Goal: Task Accomplishment & Management: Use online tool/utility

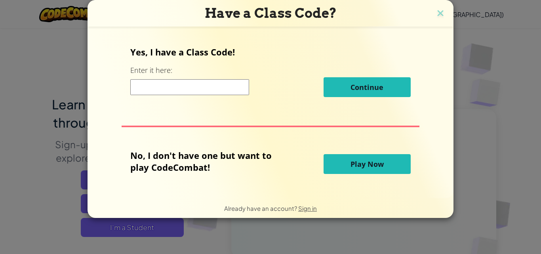
click at [392, 167] on button "Play Now" at bounding box center [367, 164] width 87 height 20
click at [352, 165] on span "Play Now" at bounding box center [367, 164] width 33 height 10
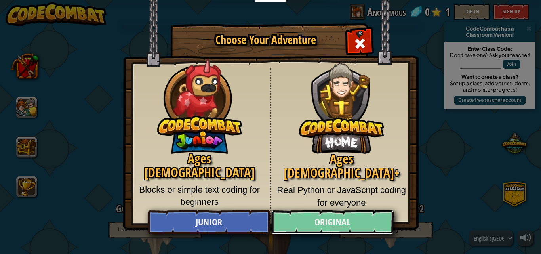
click at [324, 231] on link "Original" at bounding box center [332, 222] width 122 height 24
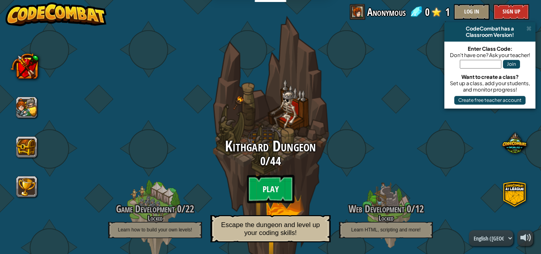
click at [288, 191] on btn "Play" at bounding box center [271, 189] width 48 height 29
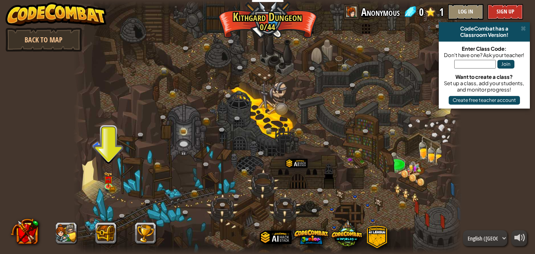
click at [511, 191] on div "powered by Back to Map CodeCombat has a Classroom Version! Enter Class Code: Do…" at bounding box center [267, 127] width 535 height 254
click at [519, 237] on div at bounding box center [520, 237] width 11 height 11
click at [111, 180] on img at bounding box center [108, 175] width 9 height 20
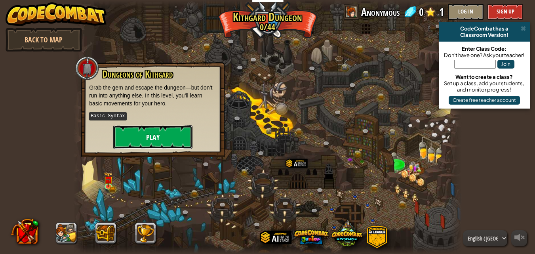
click at [151, 130] on button "Play" at bounding box center [152, 137] width 79 height 24
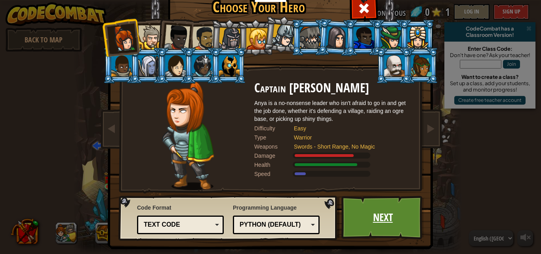
click at [364, 225] on link "Next" at bounding box center [383, 218] width 83 height 44
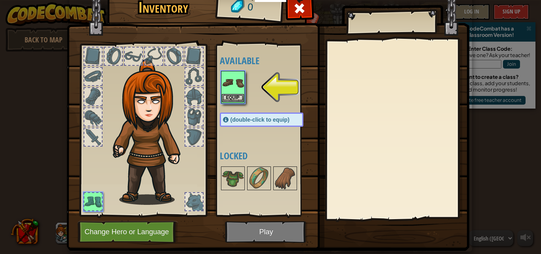
click at [226, 89] on img at bounding box center [233, 83] width 22 height 22
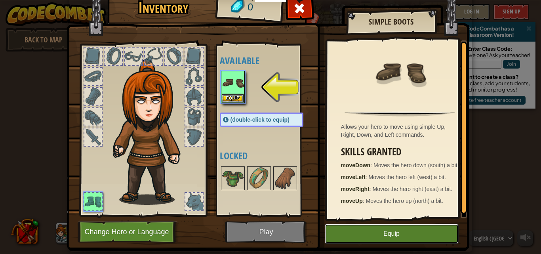
click at [361, 231] on button "Equip" at bounding box center [392, 234] width 134 height 20
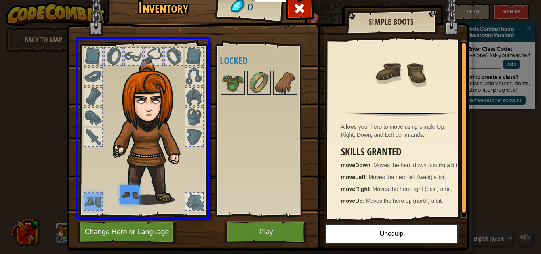
drag, startPoint x: 91, startPoint y: 204, endPoint x: 132, endPoint y: 200, distance: 41.0
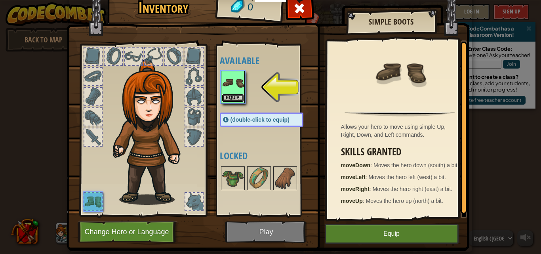
click at [235, 97] on button "Equip" at bounding box center [233, 98] width 22 height 8
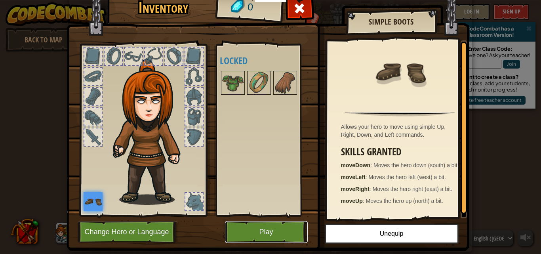
click at [258, 227] on button "Play" at bounding box center [266, 232] width 83 height 22
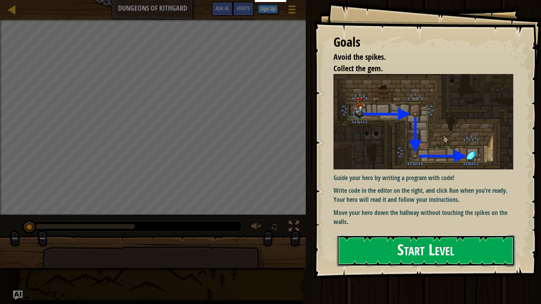
click at [370, 254] on button "Start Level" at bounding box center [426, 250] width 178 height 31
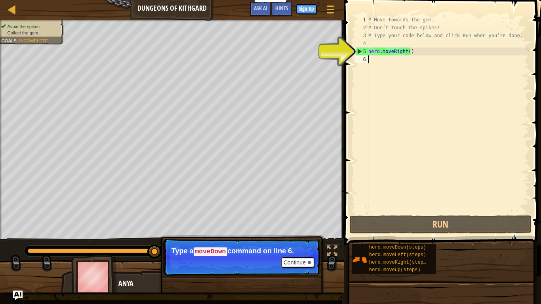
type textarea "h"
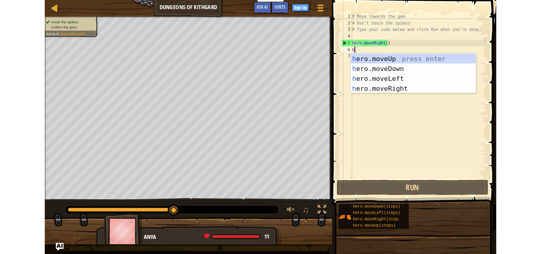
scroll to position [4, 0]
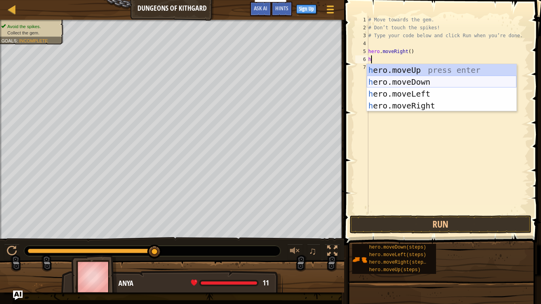
click at [400, 81] on div "h ero.moveUp press enter h ero.moveDown press enter h ero.moveLeft press enter …" at bounding box center [442, 99] width 150 height 71
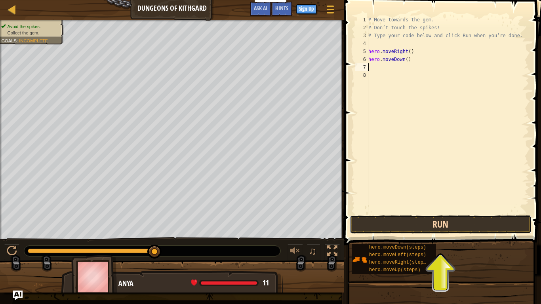
click at [405, 227] on button "Run" at bounding box center [441, 225] width 182 height 18
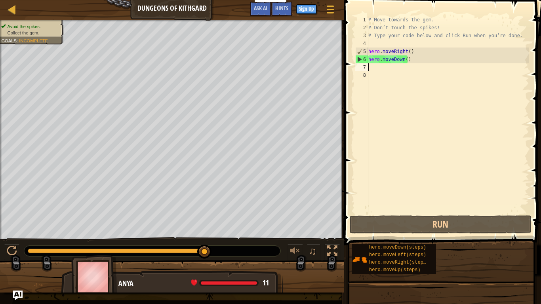
type textarea "h"
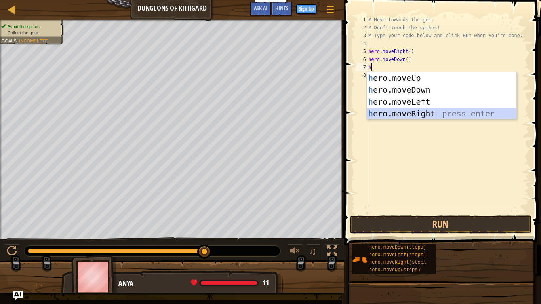
click at [414, 111] on div "h ero.moveUp press enter h ero.moveDown press enter h ero.moveLeft press enter …" at bounding box center [442, 107] width 150 height 71
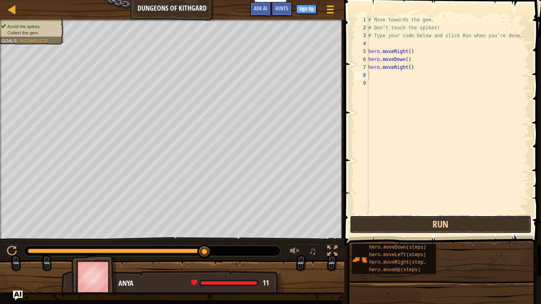
click at [393, 225] on button "Run" at bounding box center [441, 225] width 182 height 18
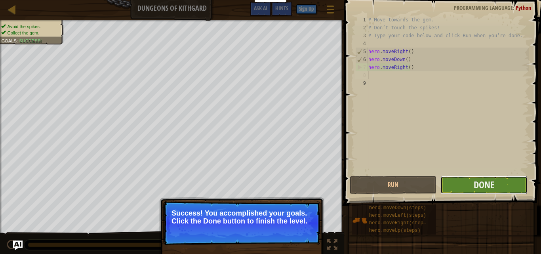
click at [472, 183] on button "Done" at bounding box center [484, 185] width 87 height 18
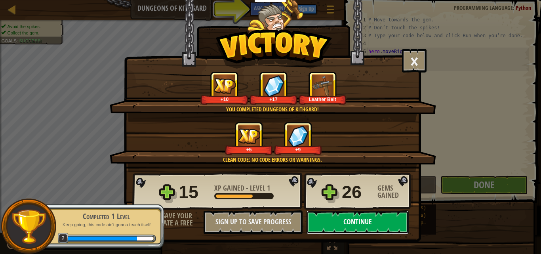
click at [366, 219] on button "Continue" at bounding box center [358, 222] width 102 height 24
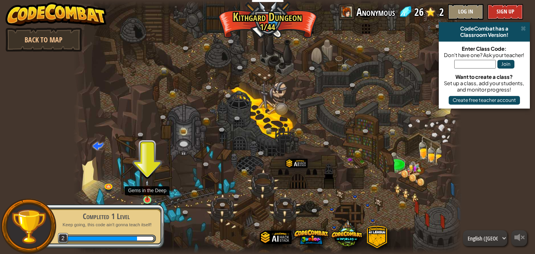
click at [149, 192] on img at bounding box center [147, 189] width 9 height 21
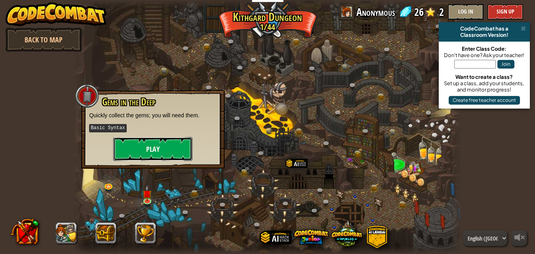
click at [170, 152] on button "Play" at bounding box center [152, 149] width 79 height 24
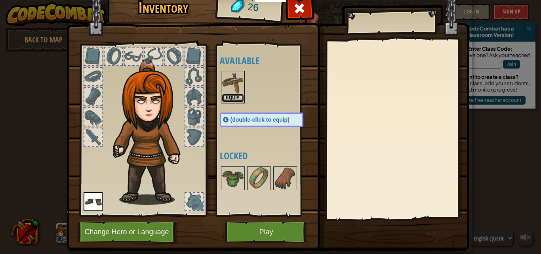
click at [229, 96] on button "Equip" at bounding box center [233, 98] width 22 height 8
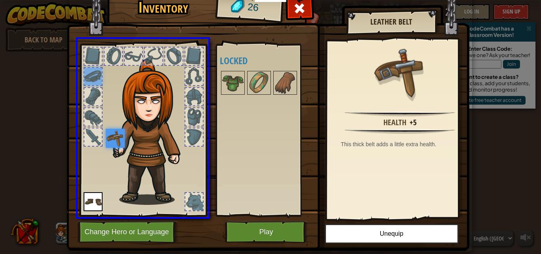
drag, startPoint x: 91, startPoint y: 68, endPoint x: 119, endPoint y: 155, distance: 91.2
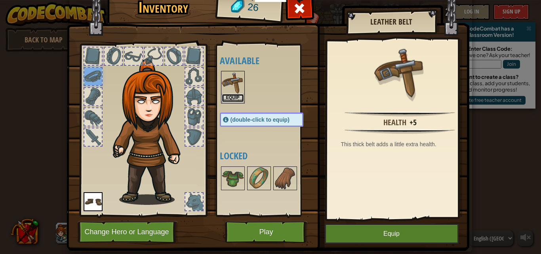
click at [228, 97] on button "Equip" at bounding box center [233, 98] width 22 height 8
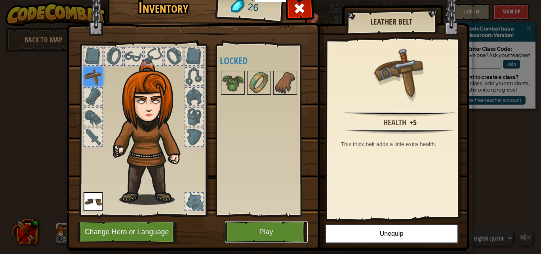
click at [252, 231] on button "Play" at bounding box center [266, 232] width 83 height 22
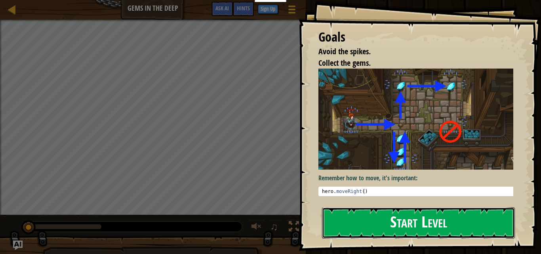
click at [408, 229] on button "Start Level" at bounding box center [418, 222] width 193 height 31
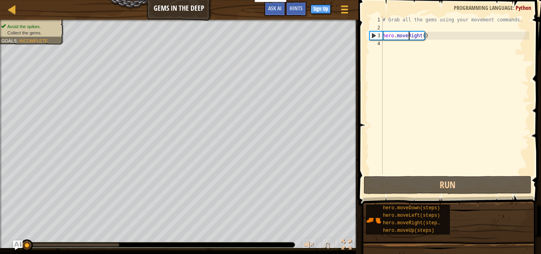
click at [408, 38] on div "# Grab all the gems using your movement commands. hero . moveRight ( )" at bounding box center [455, 103] width 148 height 174
type textarea "hero.moveRight()"
click at [387, 43] on div "# Grab all the gems using your movement commands. hero . moveRight ( )" at bounding box center [455, 103] width 148 height 174
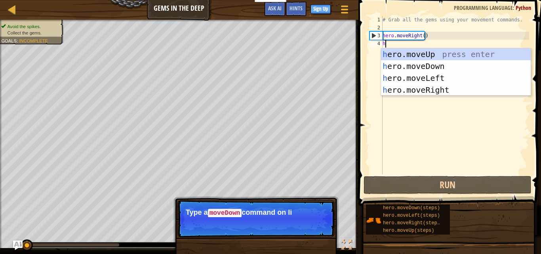
scroll to position [4, 0]
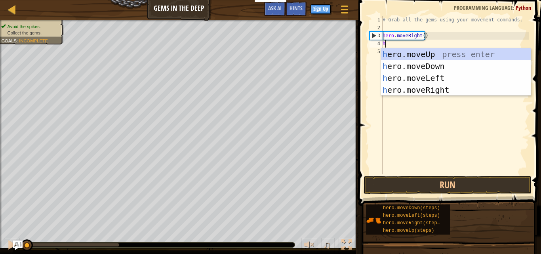
type textarea "he"
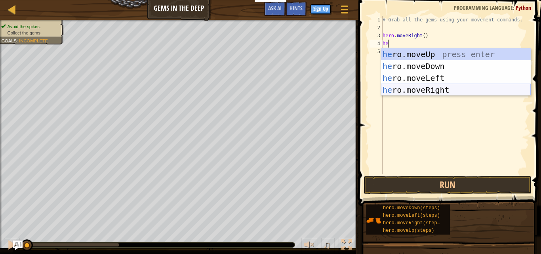
click at [421, 92] on div "he ro.moveUp press enter he ro.moveDown press enter he ro.moveLeft press enter …" at bounding box center [456, 83] width 150 height 71
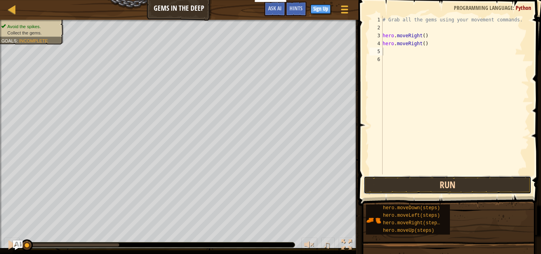
click at [422, 182] on button "Run" at bounding box center [448, 185] width 168 height 18
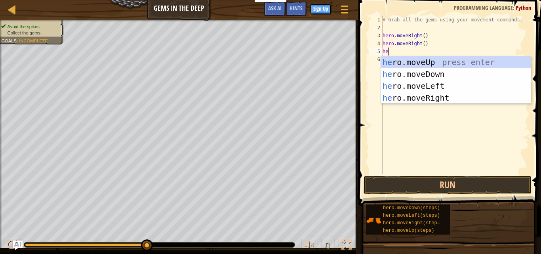
type textarea "her"
click at [432, 83] on div "her o.moveUp press enter her o.moveDown press enter her o.moveLeft press enter …" at bounding box center [456, 91] width 150 height 71
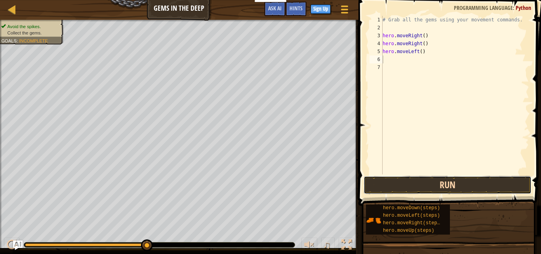
click at [415, 189] on button "Run" at bounding box center [448, 185] width 168 height 18
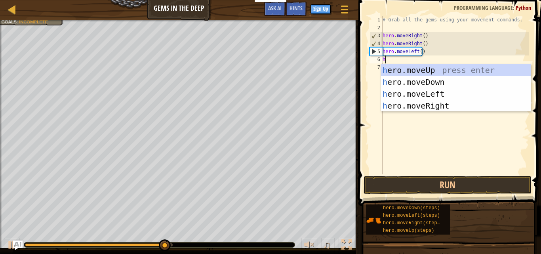
type textarea "he"
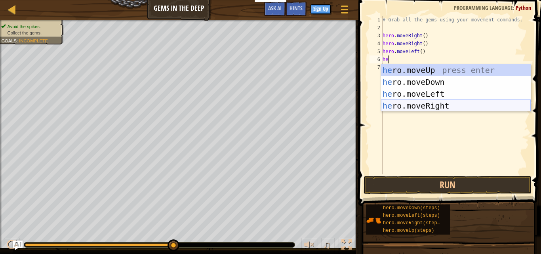
click at [436, 106] on div "he ro.moveUp press enter he ro.moveDown press enter he ro.moveLeft press enter …" at bounding box center [456, 99] width 150 height 71
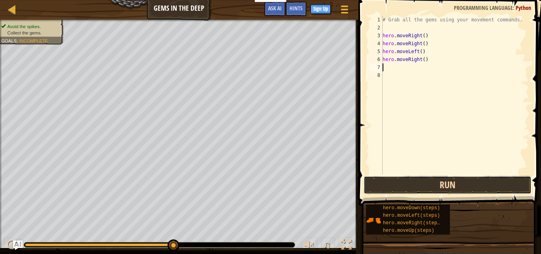
click at [419, 187] on button "Run" at bounding box center [448, 185] width 168 height 18
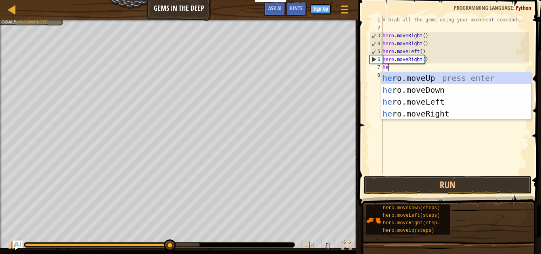
type textarea "her"
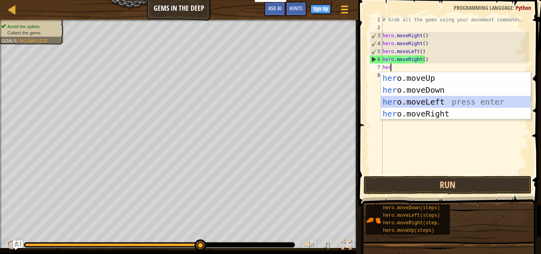
click at [433, 101] on div "her o.moveUp press enter her o.moveDown press enter her o.moveLeft press enter …" at bounding box center [456, 107] width 150 height 71
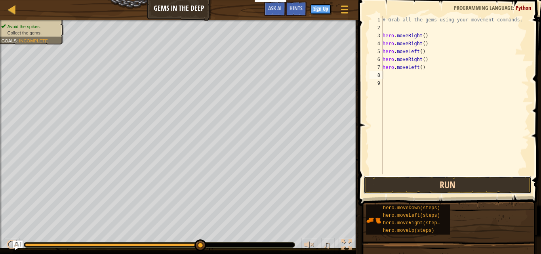
click at [412, 186] on button "Run" at bounding box center [448, 185] width 168 height 18
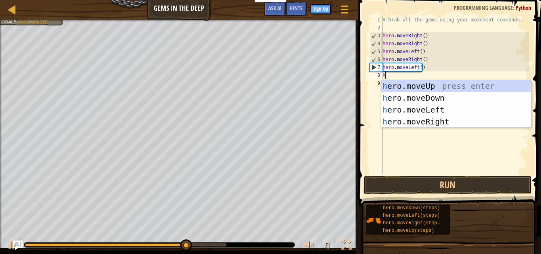
type textarea "he"
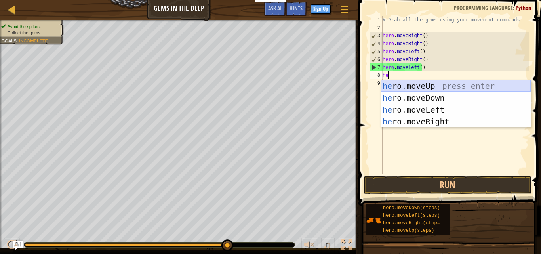
click at [444, 88] on div "he ro.moveUp press enter he ro.moveDown press enter he ro.moveLeft press enter …" at bounding box center [456, 115] width 150 height 71
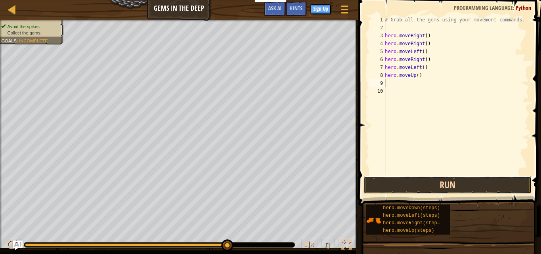
click at [429, 185] on button "Run" at bounding box center [448, 185] width 168 height 18
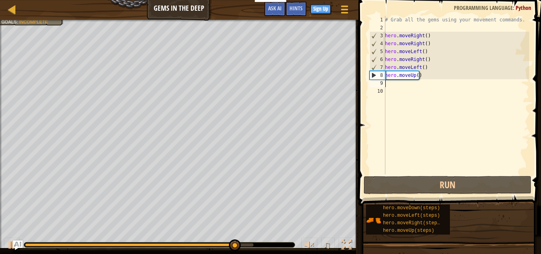
type textarea "h"
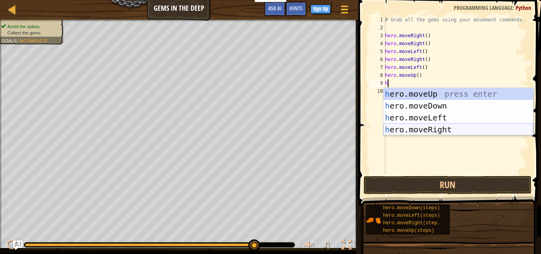
click at [421, 126] on div "h ero.moveUp press enter h ero.moveDown press enter h ero.moveLeft press enter …" at bounding box center [459, 123] width 150 height 71
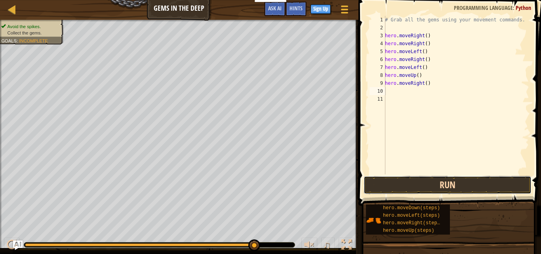
click at [417, 185] on button "Run" at bounding box center [448, 185] width 168 height 18
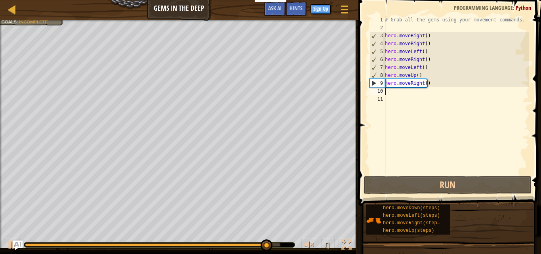
type textarea "he"
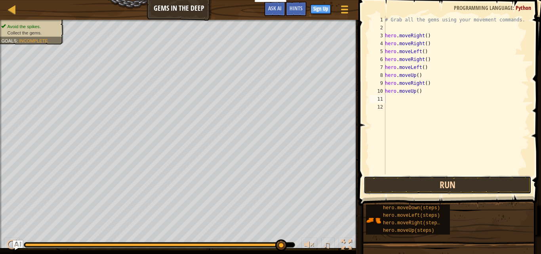
click at [428, 182] on button "Run" at bounding box center [448, 185] width 168 height 18
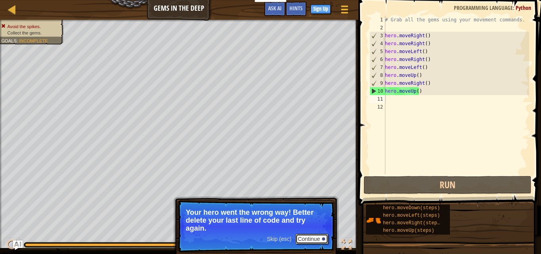
click at [313, 237] on button "Continue" at bounding box center [312, 239] width 33 height 10
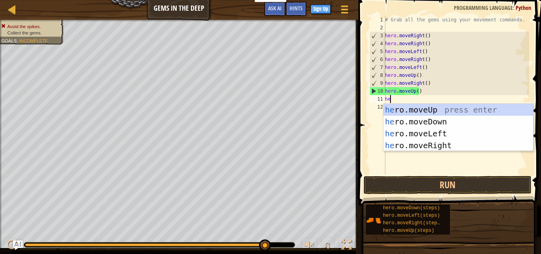
type textarea "her"
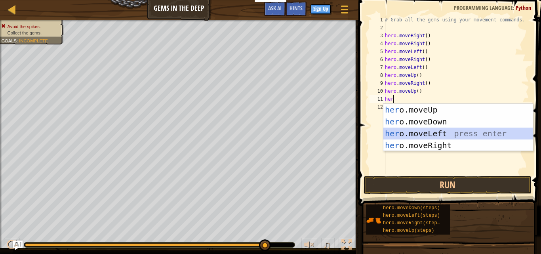
click at [410, 134] on div "her o.moveUp press enter her o.moveDown press enter her o.moveLeft press enter …" at bounding box center [459, 139] width 150 height 71
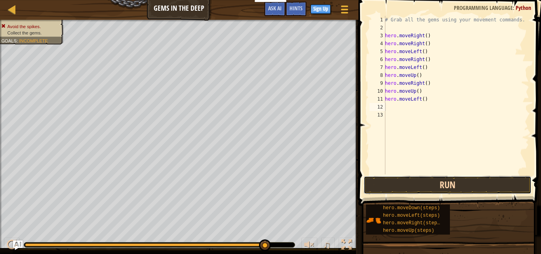
click at [414, 184] on button "Run" at bounding box center [448, 185] width 168 height 18
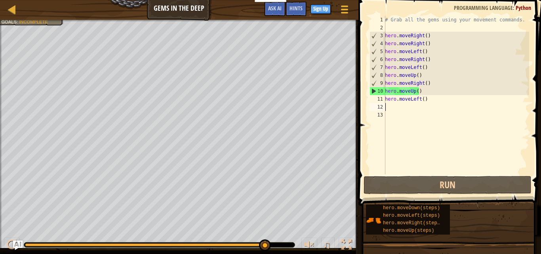
click at [392, 105] on div "# Grab all the gems using your movement commands. hero . moveRight ( ) hero . m…" at bounding box center [457, 103] width 146 height 174
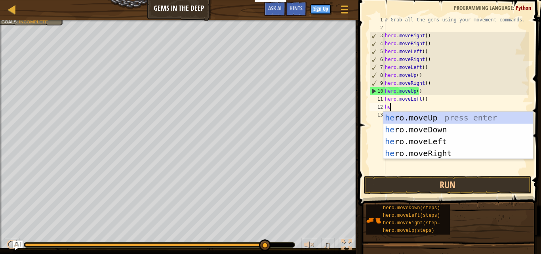
type textarea "her"
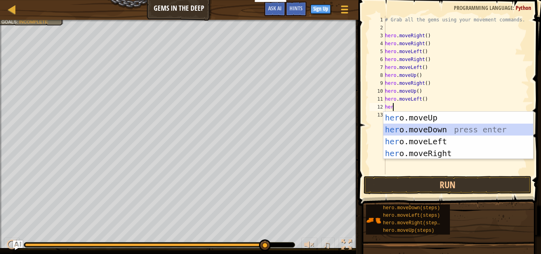
click at [418, 129] on div "her o.moveUp press enter her o.moveDown press enter her o.moveLeft press enter …" at bounding box center [459, 147] width 150 height 71
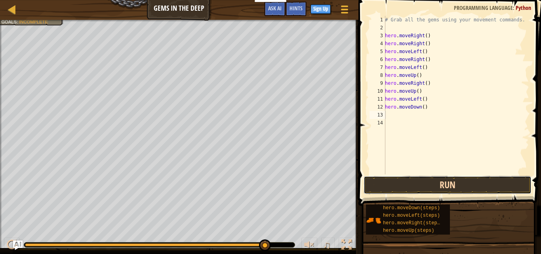
click at [414, 181] on button "Run" at bounding box center [448, 185] width 168 height 18
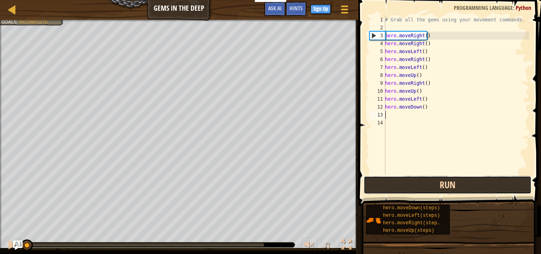
click at [415, 185] on button "Run" at bounding box center [448, 185] width 168 height 18
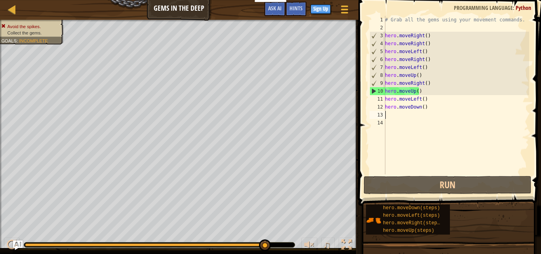
click at [401, 119] on div "# Grab all the gems using your movement commands. hero . moveRight ( ) hero . m…" at bounding box center [457, 103] width 146 height 174
click at [391, 114] on div "# Grab all the gems using your movement commands. hero . moveRight ( ) hero . m…" at bounding box center [457, 103] width 146 height 174
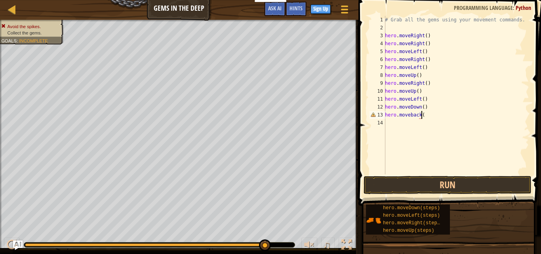
scroll to position [4, 3]
click at [409, 184] on button "Run" at bounding box center [448, 185] width 168 height 18
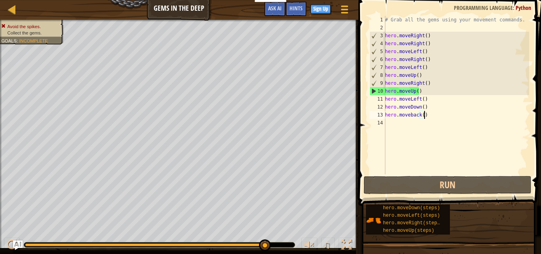
click at [373, 91] on div "10" at bounding box center [377, 91] width 15 height 8
click at [424, 115] on div "# Grab all the gems using your movement commands. hero . moveRight ( ) hero . m…" at bounding box center [457, 103] width 146 height 174
type textarea "hero.moveback()"
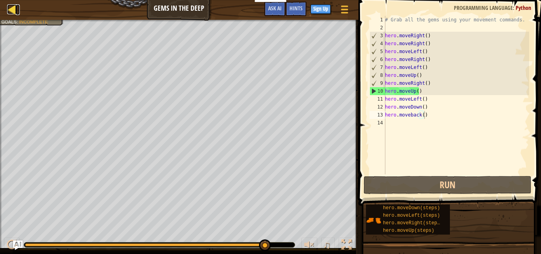
click at [13, 9] on div at bounding box center [12, 9] width 10 height 10
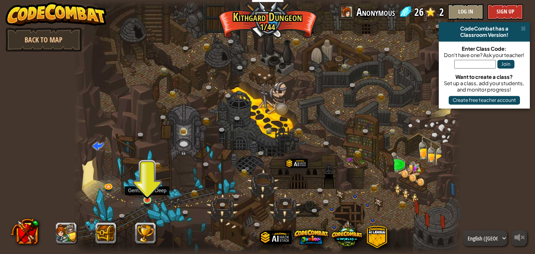
click at [148, 195] on img at bounding box center [147, 189] width 9 height 21
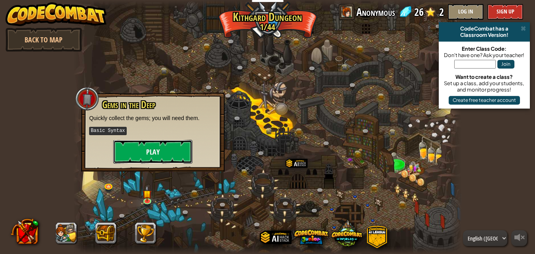
click at [176, 149] on button "Play" at bounding box center [152, 152] width 79 height 24
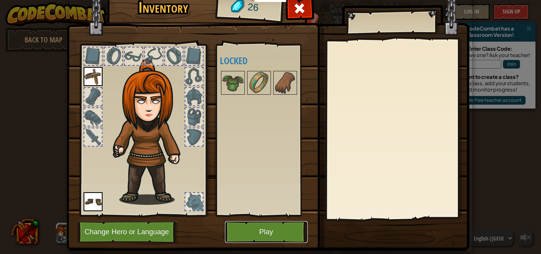
click at [252, 234] on button "Play" at bounding box center [266, 232] width 83 height 22
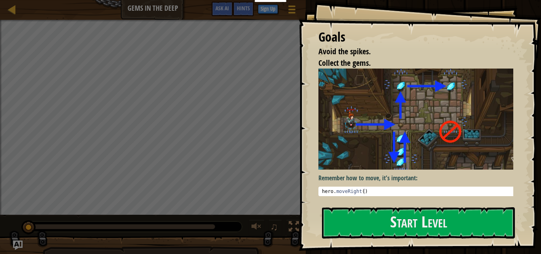
type textarea "hero.moveRight()"
click at [366, 189] on div "hero . moveRight ( )" at bounding box center [419, 197] width 197 height 17
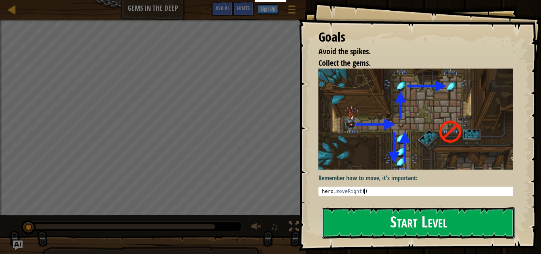
click at [372, 224] on button "Start Level" at bounding box center [418, 222] width 193 height 31
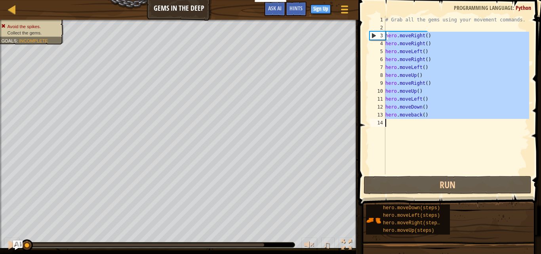
drag, startPoint x: 387, startPoint y: 33, endPoint x: 423, endPoint y: 151, distance: 123.4
click at [423, 151] on div "# Grab all the gems using your movement commands. hero . moveRight ( ) hero . m…" at bounding box center [456, 103] width 145 height 174
type textarea "h"
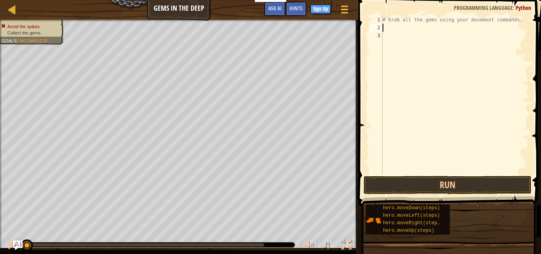
scroll to position [4, 0]
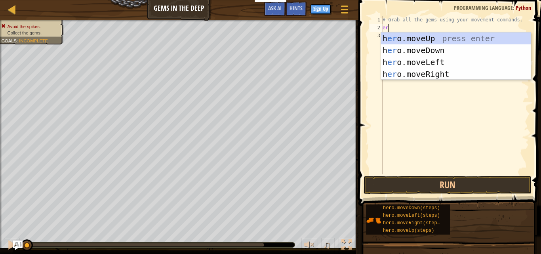
type textarea "ero"
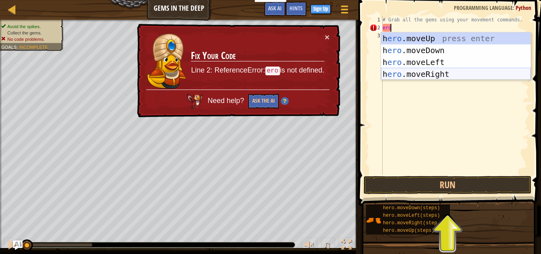
click at [412, 73] on div "h ero .moveUp press enter h ero .moveDown press enter h ero .moveLeft press ent…" at bounding box center [456, 67] width 150 height 71
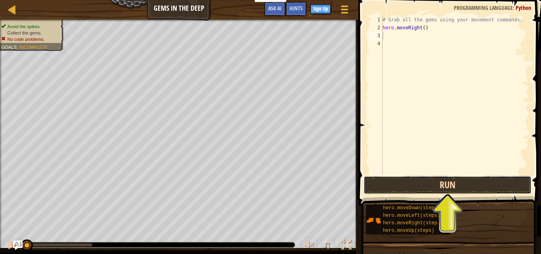
click at [414, 185] on button "Run" at bounding box center [448, 185] width 168 height 18
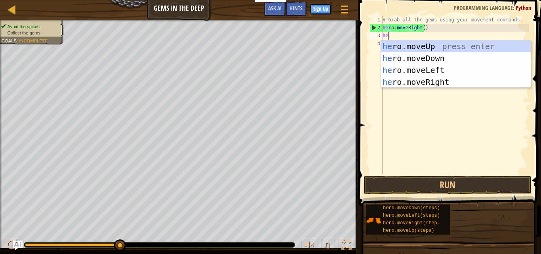
type textarea "her"
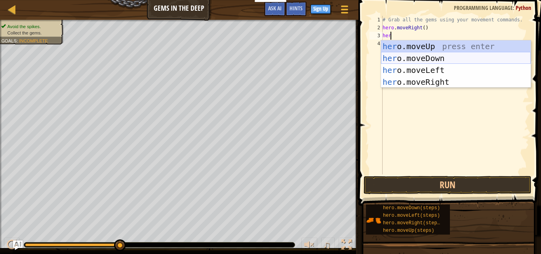
click at [427, 55] on div "her o.moveUp press enter her o.moveDown press enter her o.moveLeft press enter …" at bounding box center [456, 75] width 150 height 71
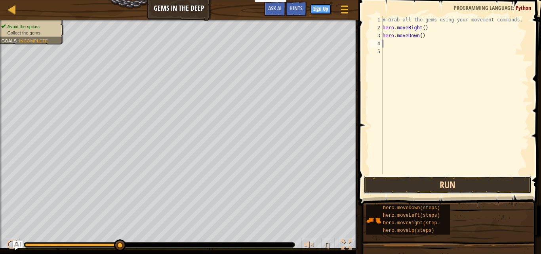
click at [414, 179] on button "Run" at bounding box center [448, 185] width 168 height 18
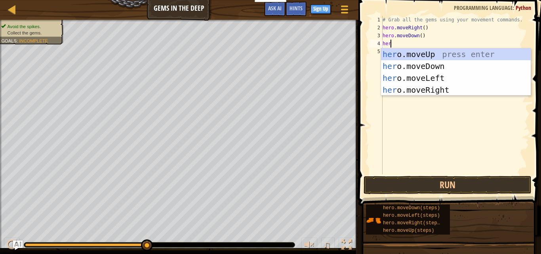
type textarea "hero"
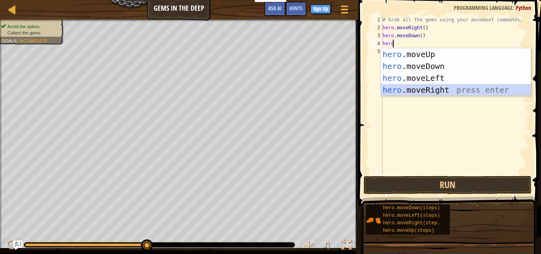
click at [438, 84] on div "hero .moveUp press enter hero .moveDown press enter hero .moveLeft press enter …" at bounding box center [456, 83] width 150 height 71
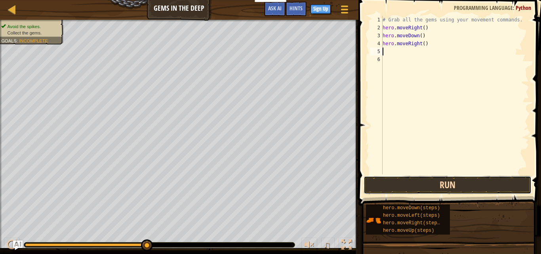
click at [406, 181] on button "Run" at bounding box center [448, 185] width 168 height 18
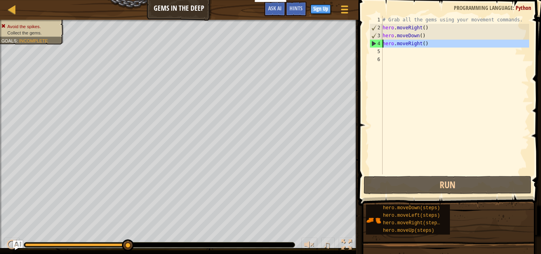
click at [378, 44] on div "4" at bounding box center [376, 44] width 13 height 8
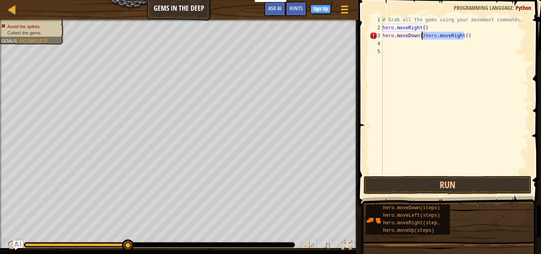
drag, startPoint x: 462, startPoint y: 34, endPoint x: 421, endPoint y: 35, distance: 41.2
click at [421, 35] on div "# Grab all the gems using your movement commands. hero . moveRight ( ) hero . m…" at bounding box center [455, 103] width 148 height 174
type textarea "hero.moveDown()"
click at [384, 43] on div "# Grab all the gems using your movement commands. hero . moveRight ( ) hero . m…" at bounding box center [455, 103] width 148 height 174
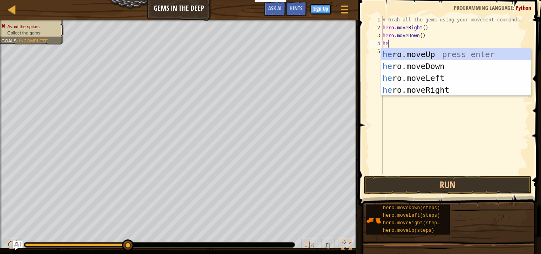
type textarea "her"
click at [433, 52] on div "her o.moveUp press enter her o.moveDown press enter her o.moveLeft press enter …" at bounding box center [456, 83] width 150 height 71
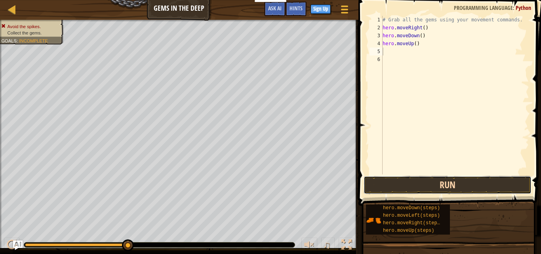
click at [422, 181] on button "Run" at bounding box center [448, 185] width 168 height 18
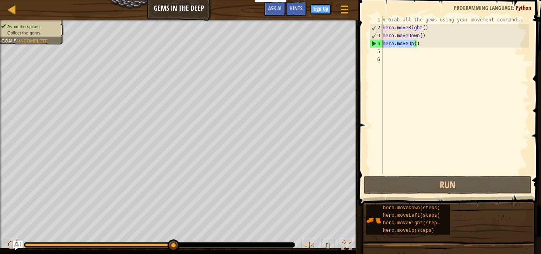
drag, startPoint x: 413, startPoint y: 44, endPoint x: 383, endPoint y: 44, distance: 30.1
click at [383, 44] on div "# Grab all the gems using your movement commands. hero . moveRight ( ) hero . m…" at bounding box center [455, 103] width 148 height 174
type textarea "hero.moveUp()"
click at [406, 54] on div "# Grab all the gems using your movement commands. hero . moveRight ( ) hero . m…" at bounding box center [455, 103] width 148 height 174
type textarea "h"
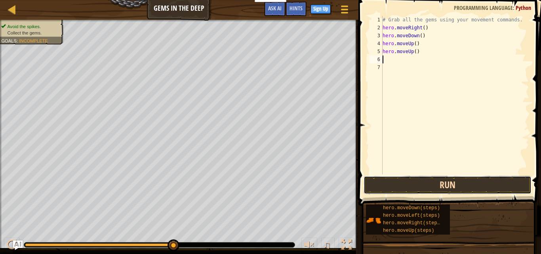
click at [440, 186] on button "Run" at bounding box center [448, 185] width 168 height 18
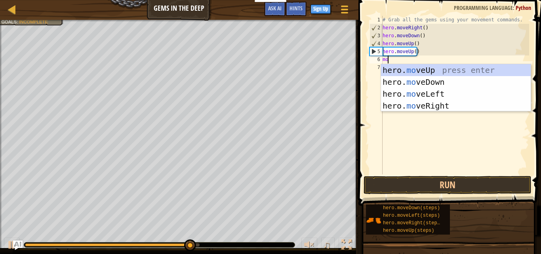
type textarea "m"
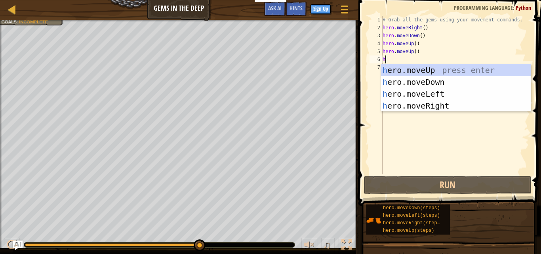
type textarea "he"
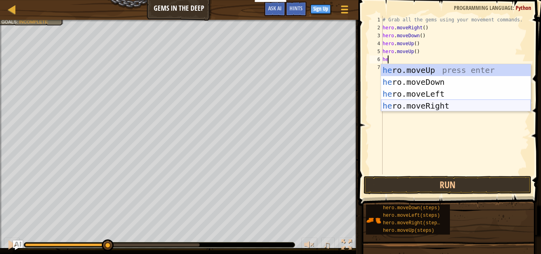
click at [439, 105] on div "he ro.moveUp press enter he ro.moveDown press enter he ro.moveLeft press enter …" at bounding box center [456, 99] width 150 height 71
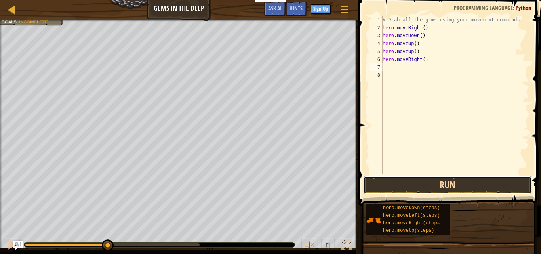
click at [439, 188] on button "Run" at bounding box center [448, 185] width 168 height 18
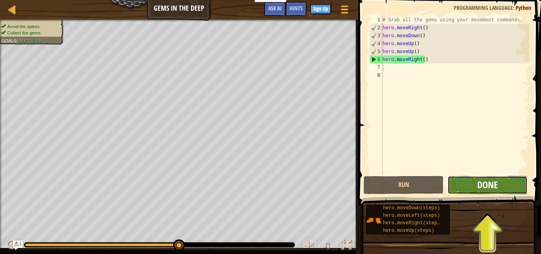
click at [482, 188] on span "Done" at bounding box center [487, 184] width 21 height 13
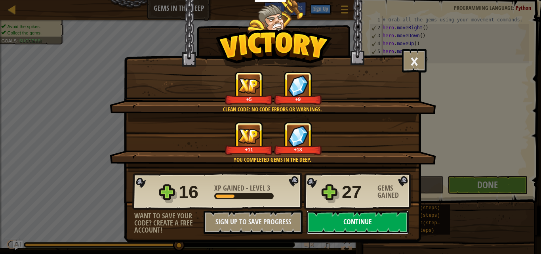
click at [378, 225] on button "Continue" at bounding box center [358, 222] width 102 height 24
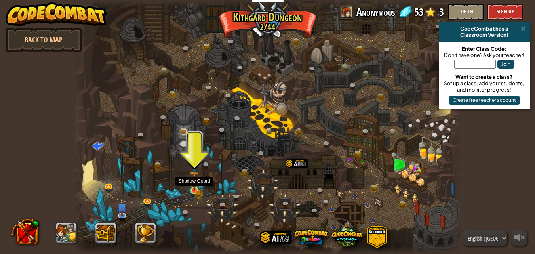
click at [198, 181] on img at bounding box center [194, 181] width 9 height 20
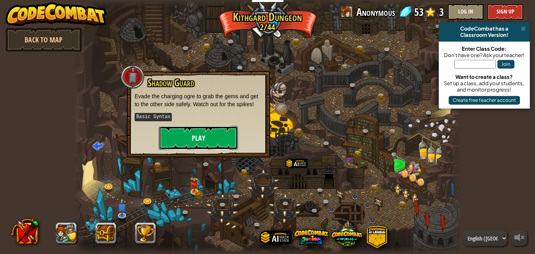
click at [208, 137] on button "Play" at bounding box center [198, 138] width 79 height 24
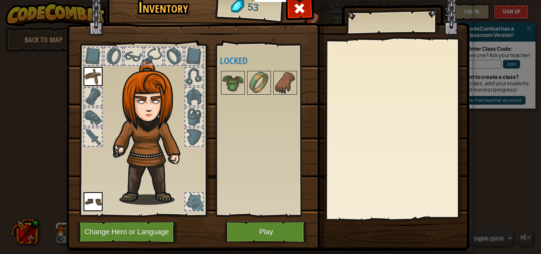
click at [88, 204] on img at bounding box center [93, 201] width 19 height 19
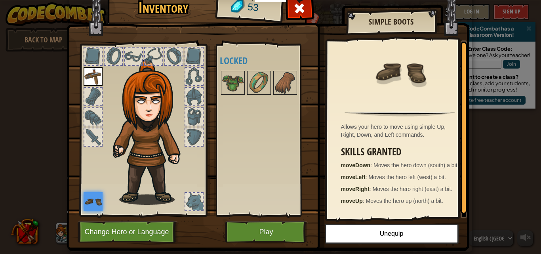
click at [92, 76] on img at bounding box center [93, 76] width 19 height 19
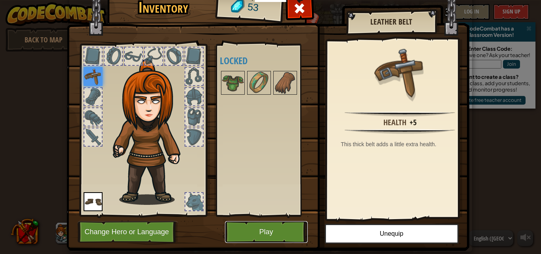
click at [243, 228] on button "Play" at bounding box center [266, 232] width 83 height 22
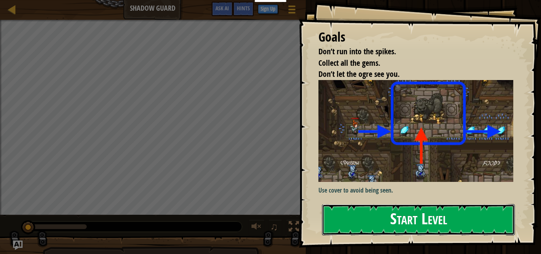
click at [401, 219] on button "Start Level" at bounding box center [418, 219] width 193 height 31
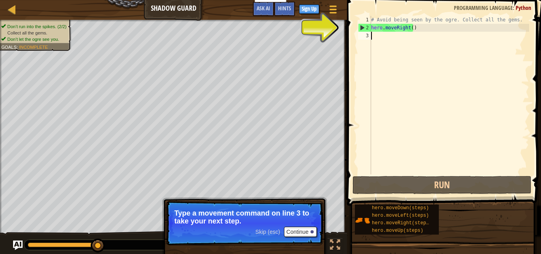
scroll to position [4, 0]
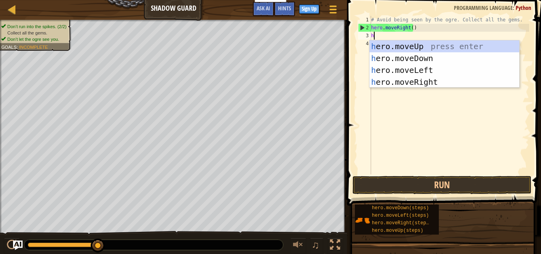
type textarea "he"
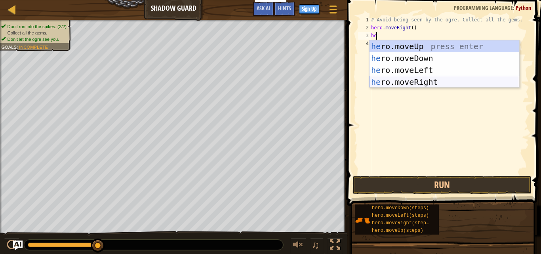
click at [410, 83] on div "he ro.moveUp press enter he ro.moveDown press enter he ro.moveLeft press enter …" at bounding box center [445, 75] width 150 height 71
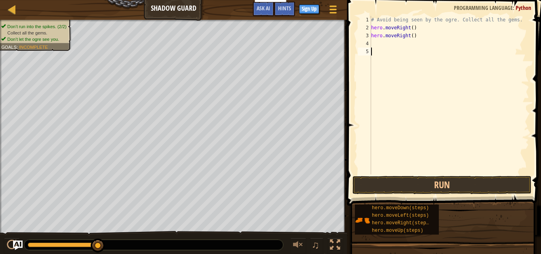
click at [410, 83] on div "# Avoid being seen by the ogre. Collect all the gems. hero . moveRight ( ) hero…" at bounding box center [450, 103] width 160 height 174
click at [408, 181] on button "Run" at bounding box center [442, 185] width 179 height 18
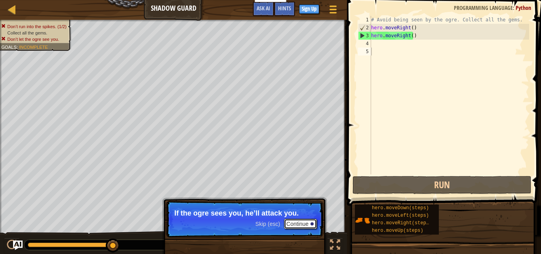
click at [301, 225] on button "Continue" at bounding box center [300, 224] width 33 height 10
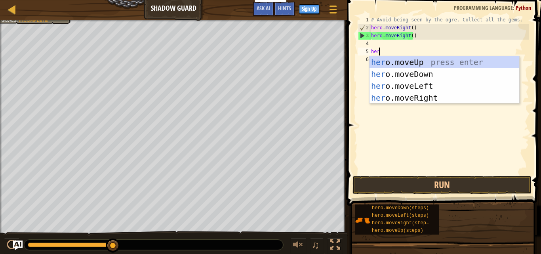
scroll to position [4, 0]
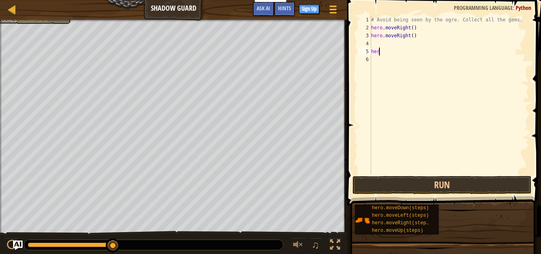
click at [379, 52] on div "# Avoid being seen by the ogre. Collect all the gems. hero . moveRight ( ) hero…" at bounding box center [450, 103] width 160 height 174
type textarea "h"
click at [372, 42] on div "# Avoid being seen by the ogre. Collect all the gems. hero . moveRight ( ) hero…" at bounding box center [450, 103] width 160 height 174
drag, startPoint x: 416, startPoint y: 35, endPoint x: 363, endPoint y: 37, distance: 52.7
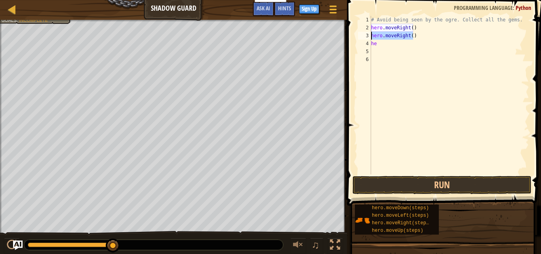
click at [363, 37] on div "he 1 2 3 4 5 6 # Avoid being seen by the ogre. Collect all the gems. hero . mov…" at bounding box center [443, 95] width 173 height 158
type textarea "hero.moveRight()"
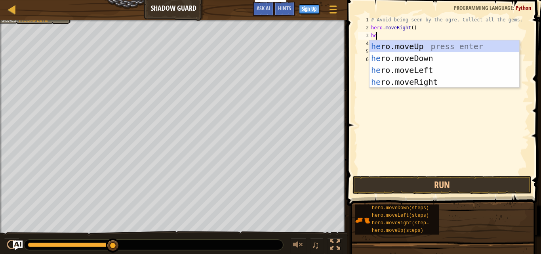
scroll to position [4, 0]
type textarea "hero"
click at [391, 46] on div "hero .moveUp press enter hero .moveDown press enter hero .moveLeft press enter …" at bounding box center [445, 75] width 150 height 71
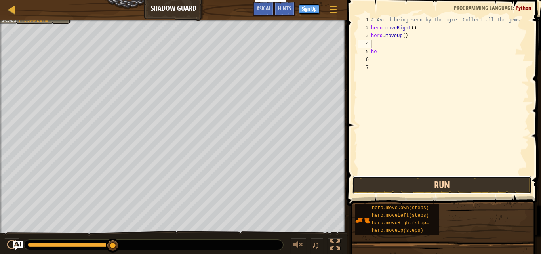
click at [403, 193] on button "Run" at bounding box center [442, 185] width 179 height 18
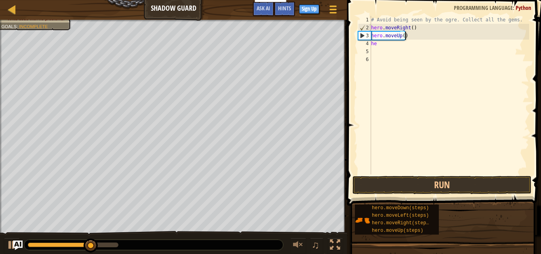
click at [378, 44] on div "# Avoid being seen by the ogre. Collect all the gems. hero . moveRight ( ) hero…" at bounding box center [450, 103] width 160 height 174
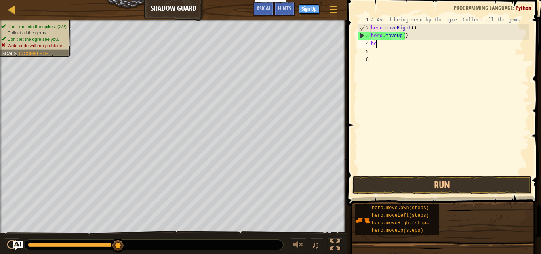
type textarea "her"
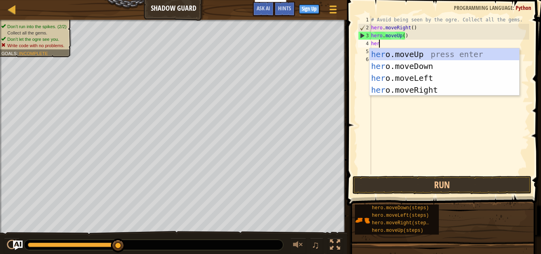
scroll to position [4, 0]
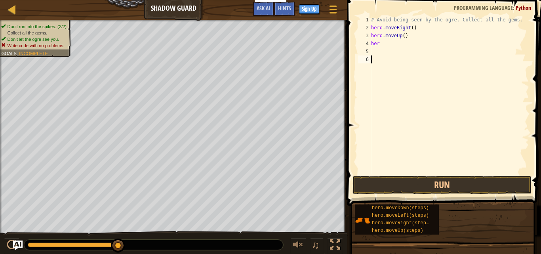
click at [421, 96] on div "# Avoid being seen by the ogre. Collect all the gems. hero . moveRight ( ) hero…" at bounding box center [450, 103] width 160 height 174
click at [377, 43] on div "# Avoid being seen by the ogre. Collect all the gems. hero . moveRight ( ) hero…" at bounding box center [450, 103] width 160 height 174
type textarea "her"
click at [378, 43] on div "# Avoid being seen by the ogre. Collect all the gems. hero . moveRight ( ) hero…" at bounding box center [450, 103] width 160 height 174
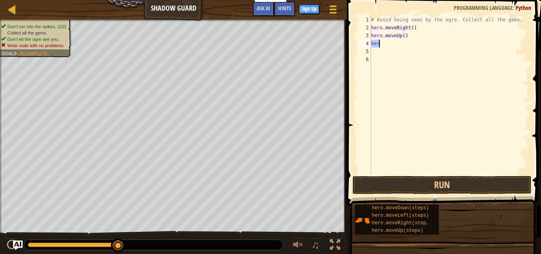
click at [378, 43] on div "# Avoid being seen by the ogre. Collect all the gems. hero . moveRight ( ) hero…" at bounding box center [450, 103] width 160 height 174
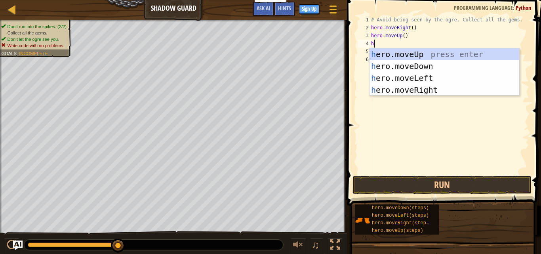
type textarea "he"
click at [404, 90] on div "he ro.moveUp press enter he ro.moveDown press enter he ro.moveLeft press enter …" at bounding box center [445, 83] width 150 height 71
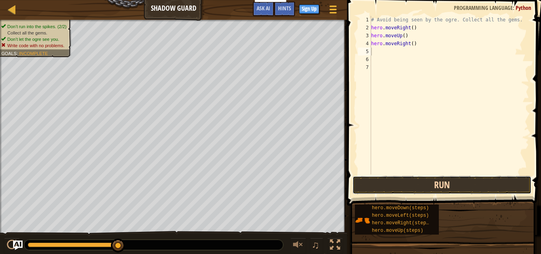
click at [396, 181] on button "Run" at bounding box center [442, 185] width 179 height 18
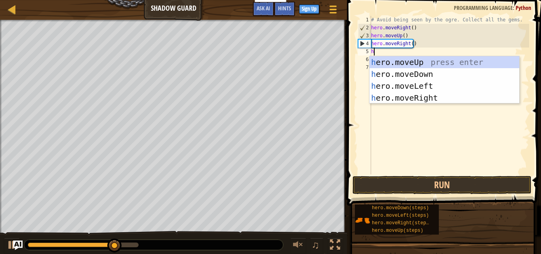
type textarea "her"
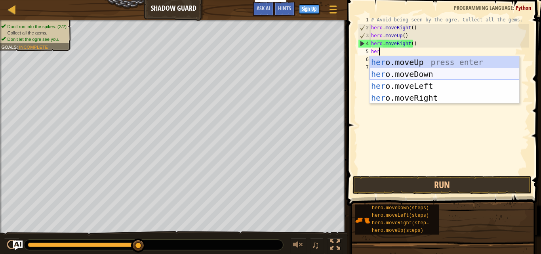
click at [429, 70] on div "her o.moveUp press enter her o.moveDown press enter her o.moveLeft press enter …" at bounding box center [445, 91] width 150 height 71
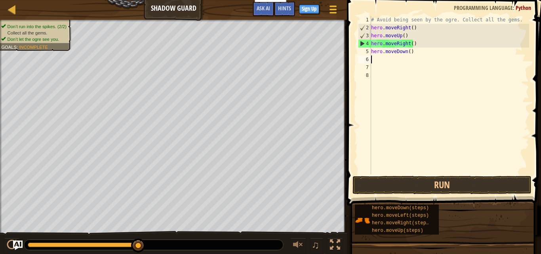
scroll to position [4, 0]
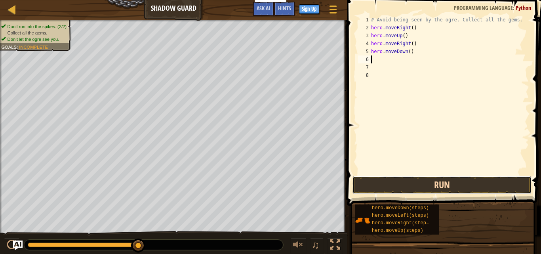
click at [408, 179] on button "Run" at bounding box center [442, 185] width 179 height 18
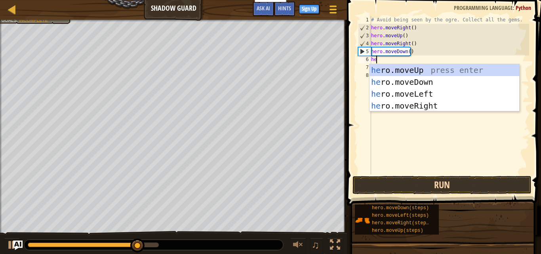
scroll to position [4, 0]
type textarea "hero"
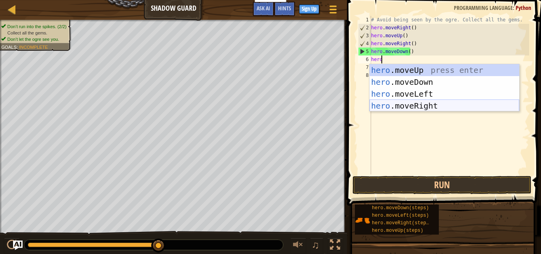
click at [420, 106] on div "hero .moveUp press enter hero .moveDown press enter hero .moveLeft press enter …" at bounding box center [445, 99] width 150 height 71
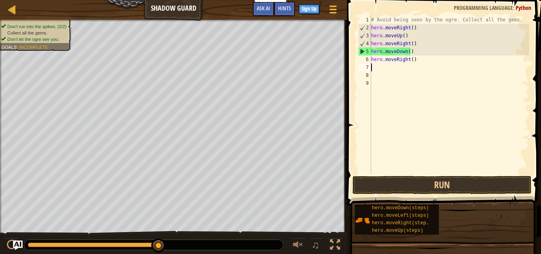
scroll to position [4, 0]
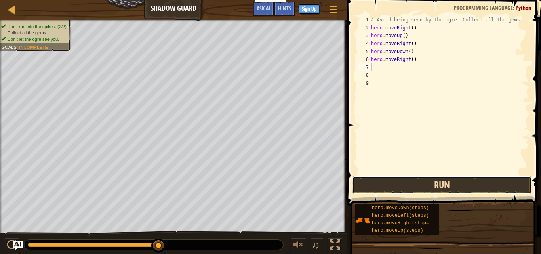
click at [409, 188] on button "Run" at bounding box center [442, 185] width 179 height 18
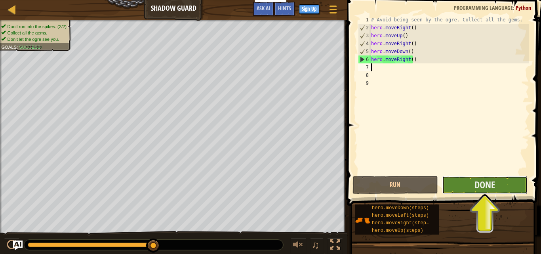
click at [456, 186] on button "Done" at bounding box center [485, 185] width 86 height 18
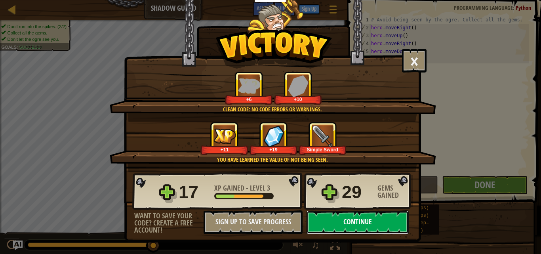
click at [340, 227] on button "Continue" at bounding box center [358, 222] width 102 height 24
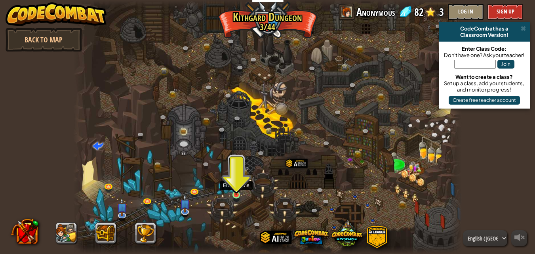
click at [236, 190] on img at bounding box center [236, 184] width 9 height 21
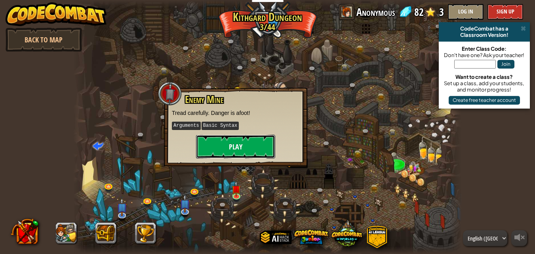
click at [259, 148] on button "Play" at bounding box center [235, 147] width 79 height 24
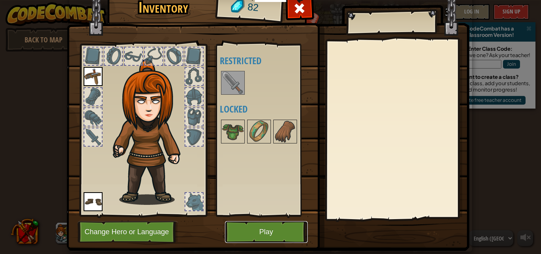
click at [253, 228] on button "Play" at bounding box center [266, 232] width 83 height 22
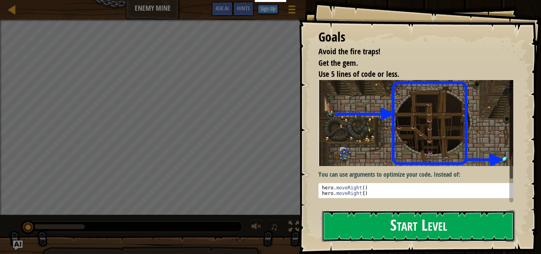
click at [426, 231] on button "Start Level" at bounding box center [418, 225] width 193 height 31
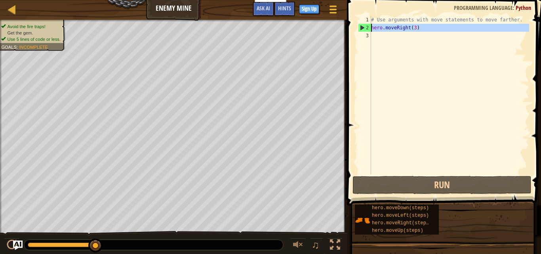
drag, startPoint x: 412, startPoint y: 32, endPoint x: 370, endPoint y: 27, distance: 42.3
click at [370, 27] on div "1 2 3 # Use arguments with move statements to move farther. hero . moveRight ( …" at bounding box center [443, 95] width 173 height 158
type textarea "hero.moveRight(3)"
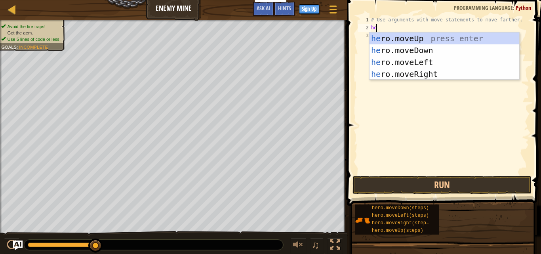
scroll to position [4, 0]
type textarea "hero"
click at [429, 73] on div "hero .moveUp press enter hero .moveDown press enter hero .moveLeft press enter …" at bounding box center [445, 67] width 150 height 71
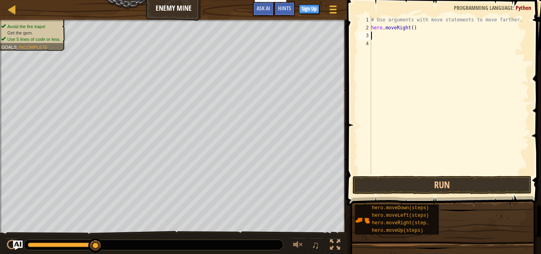
scroll to position [4, 0]
click at [410, 27] on div "# Use arguments with move statements to move farther. hero . moveRight ( )" at bounding box center [450, 103] width 160 height 174
type textarea "hero.moveRight(2)"
click at [433, 183] on button "Run" at bounding box center [442, 185] width 179 height 18
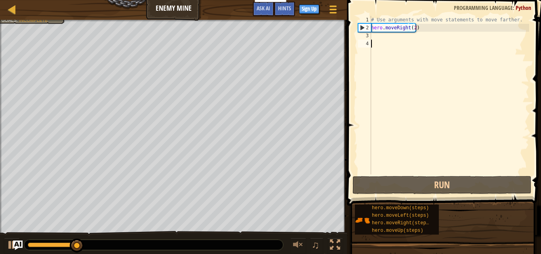
click at [378, 41] on div "# Use arguments with move statements to move farther. hero . moveRight ( 2 )" at bounding box center [450, 103] width 160 height 174
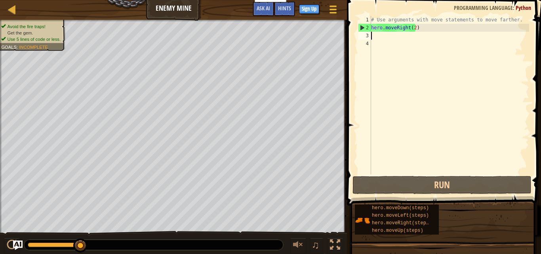
click at [372, 35] on div "# Use arguments with move statements to move farther. hero . moveRight ( 2 )" at bounding box center [450, 103] width 160 height 174
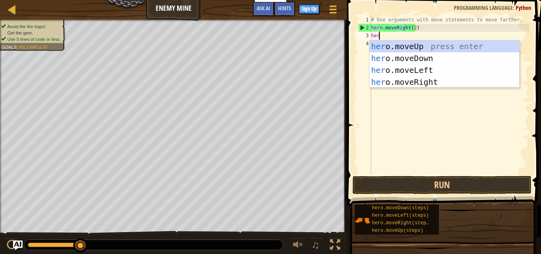
scroll to position [4, 0]
type textarea "hero"
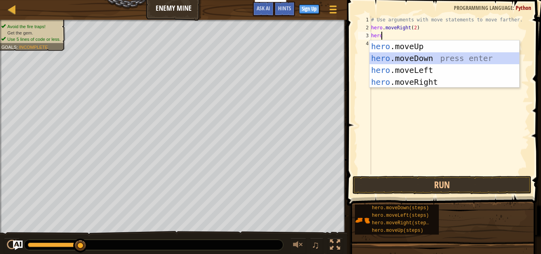
click at [407, 53] on div "hero .moveUp press enter hero .moveDown press enter hero .moveLeft press enter …" at bounding box center [445, 75] width 150 height 71
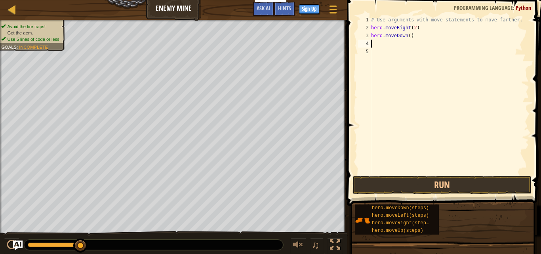
click at [408, 36] on div "# Use arguments with move statements to move farther. hero . moveRight ( 2 ) he…" at bounding box center [450, 103] width 160 height 174
type textarea "hero.moveDown(1)"
click at [403, 189] on button "Run" at bounding box center [442, 185] width 179 height 18
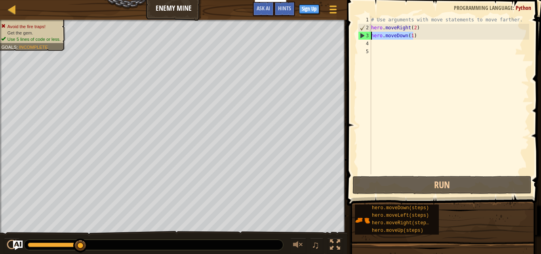
drag, startPoint x: 418, startPoint y: 39, endPoint x: 364, endPoint y: 38, distance: 53.5
click at [364, 38] on div "hero.moveDown(1) 1 2 3 4 5 # Use arguments with move statements to move farther…" at bounding box center [443, 95] width 173 height 158
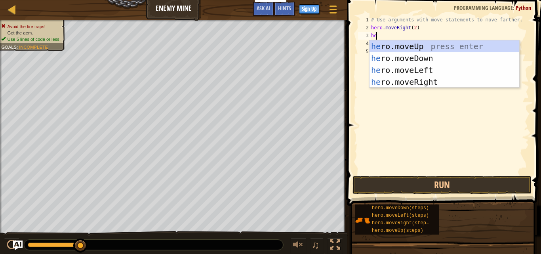
scroll to position [4, 0]
click at [411, 29] on div "# Use arguments with move statements to move farther. hero . moveRight ( 2 ) he…" at bounding box center [450, 103] width 160 height 174
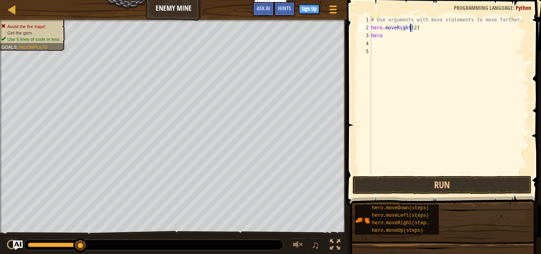
click at [411, 29] on div "# Use arguments with move statements to move farther. hero . moveRight ( 2 ) he…" at bounding box center [450, 103] width 160 height 174
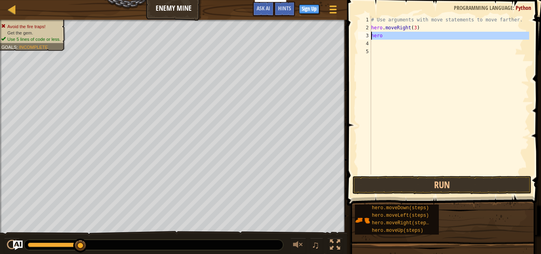
drag, startPoint x: 370, startPoint y: 35, endPoint x: 378, endPoint y: 34, distance: 8.7
click at [378, 34] on div "hero.moveRight(3) 1 2 3 4 5 # Use arguments with move statements to move farthe…" at bounding box center [443, 95] width 173 height 158
type textarea "hero"
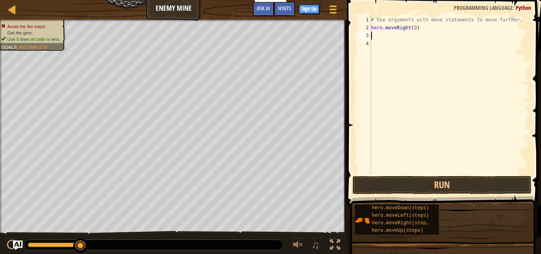
scroll to position [4, 0]
click at [433, 182] on button "Run" at bounding box center [442, 185] width 179 height 18
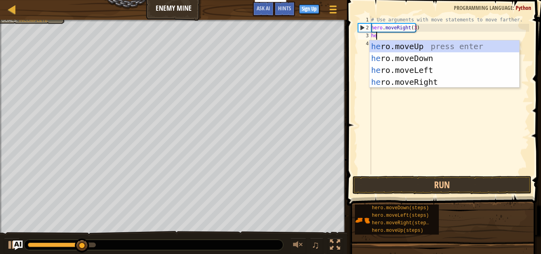
scroll to position [4, 0]
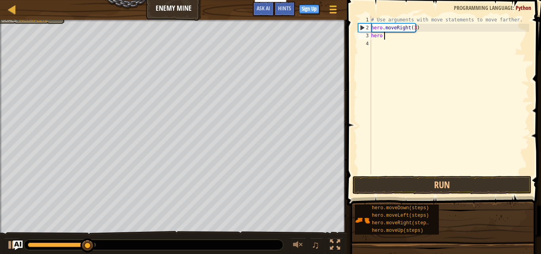
type textarea "hero m"
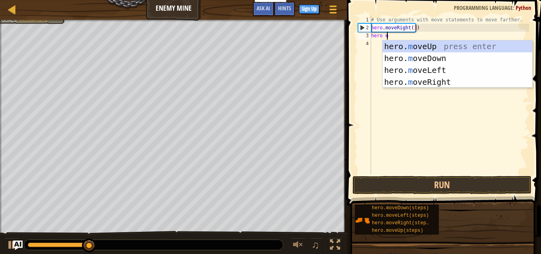
scroll to position [4, 1]
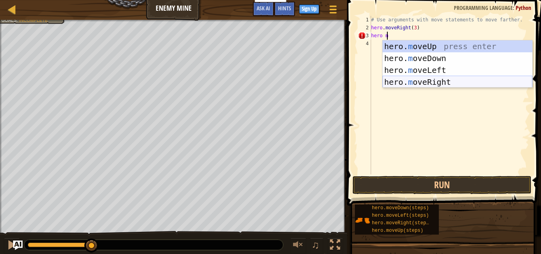
click at [437, 79] on div "hero. m oveUp press enter hero. m oveDown press enter hero. m oveLeft press ent…" at bounding box center [458, 75] width 150 height 71
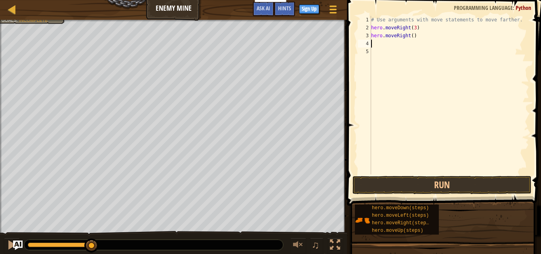
scroll to position [4, 0]
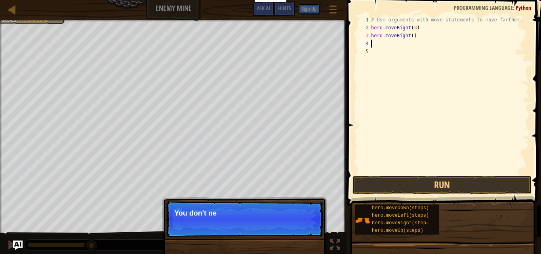
click at [410, 33] on div "# Use arguments with move statements to move farther. hero . moveRight ( 3 ) he…" at bounding box center [450, 103] width 160 height 174
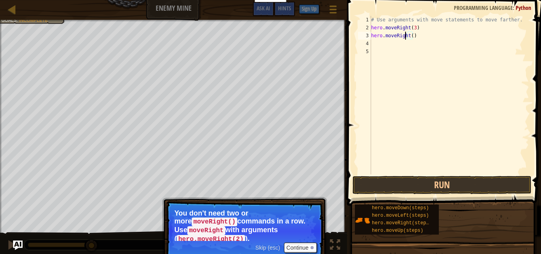
click at [404, 35] on div "# Use arguments with move statements to move farther. hero . moveRight ( 3 ) he…" at bounding box center [450, 103] width 160 height 174
drag, startPoint x: 384, startPoint y: 36, endPoint x: 417, endPoint y: 35, distance: 32.9
click at [417, 35] on div "# Use arguments with move statements to move farther. hero . moveRight ( 3 ) he…" at bounding box center [450, 103] width 160 height 174
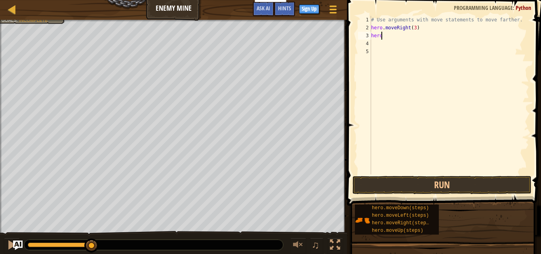
click at [387, 37] on div "# Use arguments with move statements to move farther. hero . moveRight ( 3 ) he…" at bounding box center [450, 103] width 160 height 174
click at [382, 35] on div "# Use arguments with move statements to move farther. hero . moveRight ( 3 ) he…" at bounding box center [450, 103] width 160 height 174
type textarea "h"
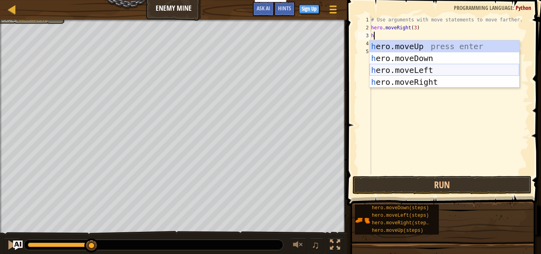
click at [416, 69] on div "h ero.moveUp press enter h ero.moveDown press enter h ero.moveLeft press enter …" at bounding box center [445, 75] width 150 height 71
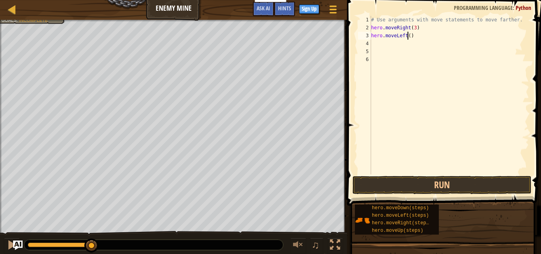
click at [408, 36] on div "# Use arguments with move statements to move farther. hero . moveRight ( 3 ) he…" at bounding box center [450, 103] width 160 height 174
type textarea "hero.moveLeft(1)"
click at [417, 185] on button "Run" at bounding box center [442, 185] width 179 height 18
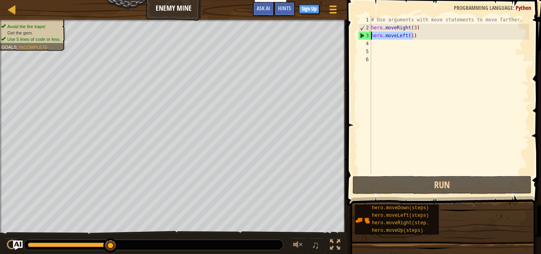
drag, startPoint x: 417, startPoint y: 35, endPoint x: 359, endPoint y: 33, distance: 57.9
click at [359, 33] on div "hero.moveLeft(1) 1 2 3 4 5 6 # Use arguments with move statements to move farth…" at bounding box center [443, 95] width 173 height 158
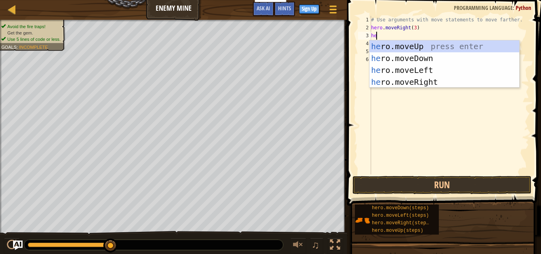
scroll to position [4, 0]
type textarea "hero"
click at [390, 45] on div "hero .moveUp press enter hero .moveDown press enter hero .moveLeft press enter …" at bounding box center [445, 75] width 150 height 71
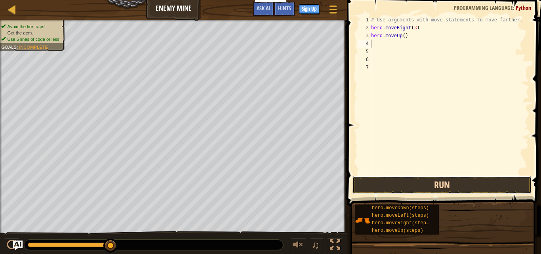
click at [417, 187] on button "Run" at bounding box center [442, 185] width 179 height 18
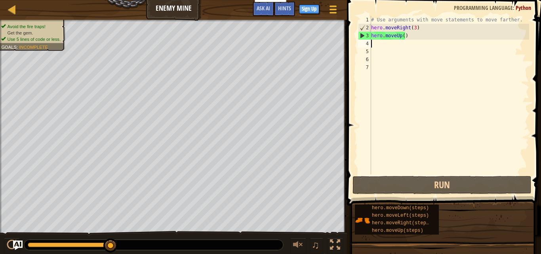
type textarea "m"
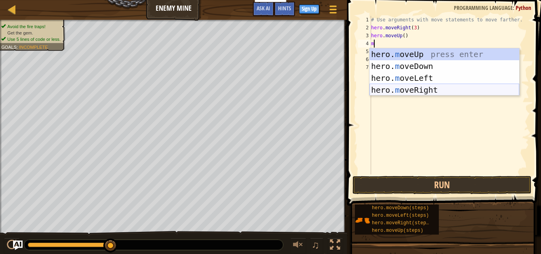
click at [414, 88] on div "hero. m oveUp press enter hero. m oveDown press enter hero. m oveLeft press ent…" at bounding box center [445, 83] width 150 height 71
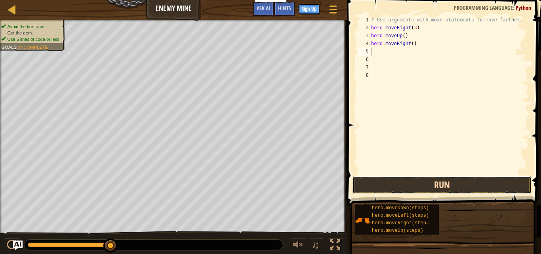
click at [414, 183] on button "Run" at bounding box center [442, 185] width 179 height 18
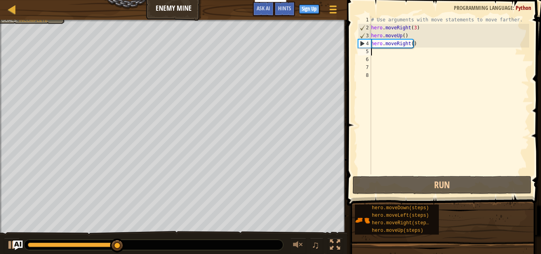
type textarea "h"
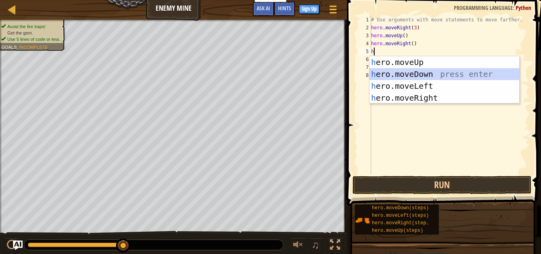
click at [416, 71] on div "h ero.moveUp press enter h ero.moveDown press enter h ero.moveLeft press enter …" at bounding box center [445, 91] width 150 height 71
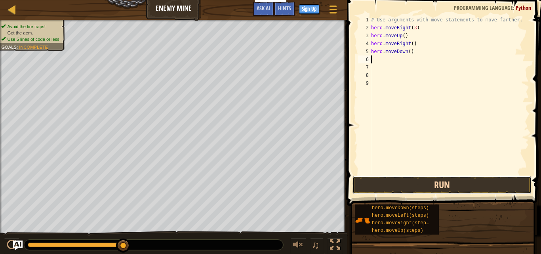
click at [417, 183] on button "Run" at bounding box center [442, 185] width 179 height 18
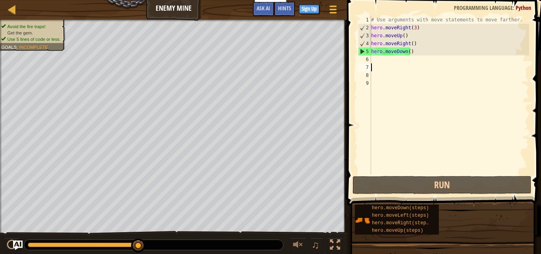
click at [387, 65] on div "# Use arguments with move statements to move farther. hero . moveRight ( 3 ) he…" at bounding box center [450, 103] width 160 height 174
click at [407, 50] on div "# Use arguments with move statements to move farther. hero . moveRight ( 3 ) he…" at bounding box center [450, 103] width 160 height 174
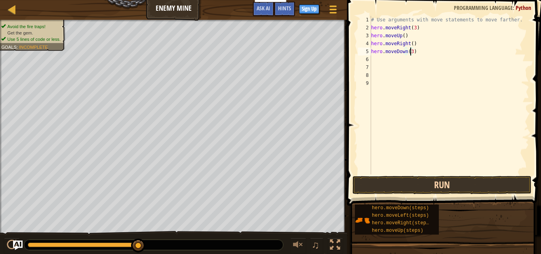
type textarea "hero.moveDown(3)"
click at [418, 183] on button "Run" at bounding box center [442, 185] width 179 height 18
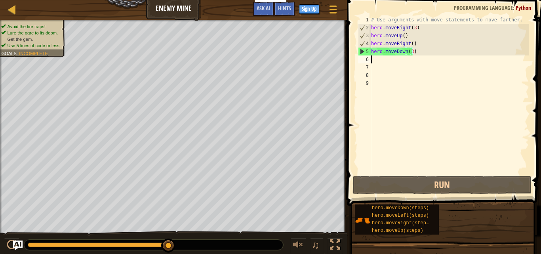
click at [388, 61] on div "# Use arguments with move statements to move farther. hero . moveRight ( 3 ) he…" at bounding box center [450, 103] width 160 height 174
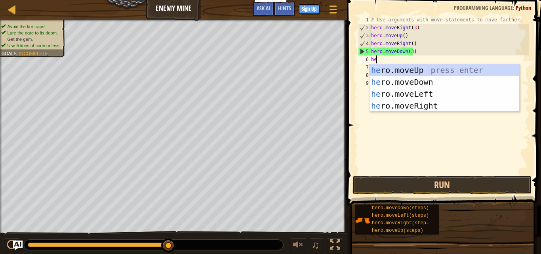
type textarea "her"
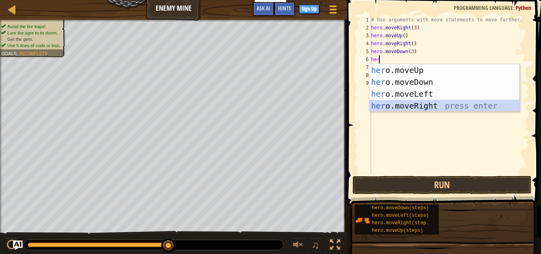
click at [414, 109] on div "her o.moveUp press enter her o.moveDown press enter her o.moveLeft press enter …" at bounding box center [445, 99] width 150 height 71
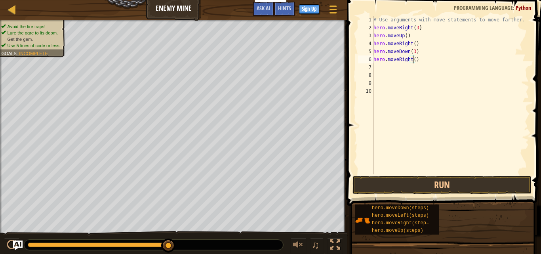
click at [414, 58] on div "# Use arguments with move statements to move farther. hero . moveRight ( 3 ) he…" at bounding box center [450, 103] width 157 height 174
type textarea "hero.moveRight(2)"
click at [405, 185] on button "Run" at bounding box center [442, 185] width 179 height 18
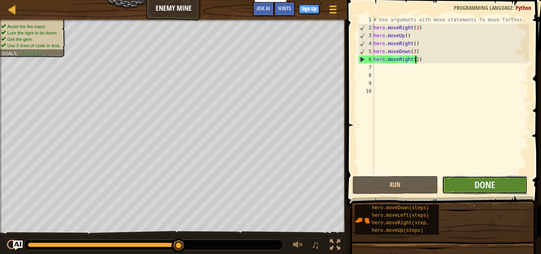
click at [458, 185] on button "Done" at bounding box center [485, 185] width 86 height 18
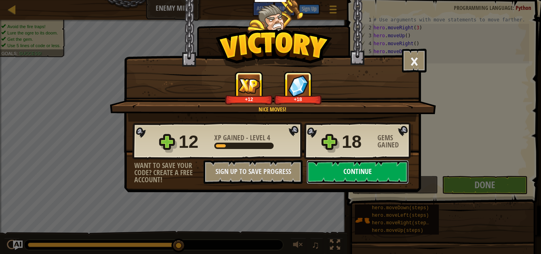
click at [378, 172] on button "Continue" at bounding box center [358, 172] width 102 height 24
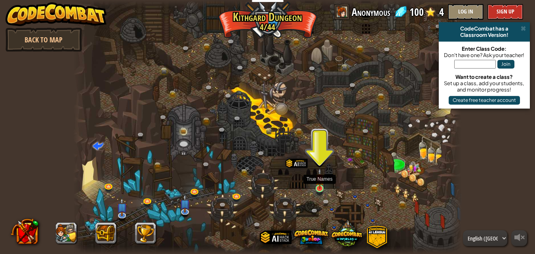
click at [321, 181] on img at bounding box center [319, 178] width 9 height 21
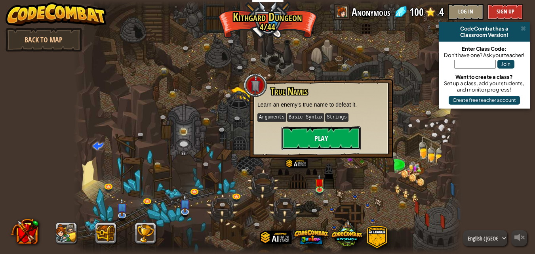
click at [329, 139] on button "Play" at bounding box center [321, 138] width 79 height 24
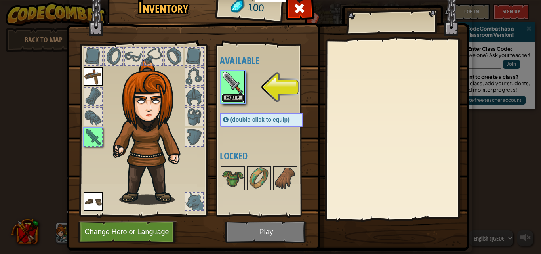
click at [237, 95] on button "Equip" at bounding box center [233, 98] width 22 height 8
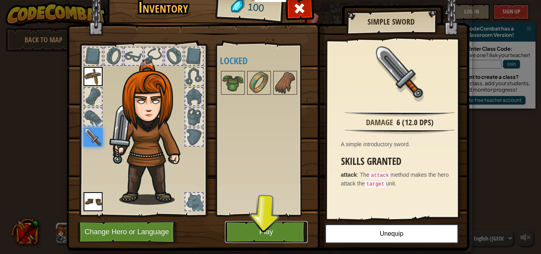
click at [256, 231] on button "Play" at bounding box center [266, 232] width 83 height 22
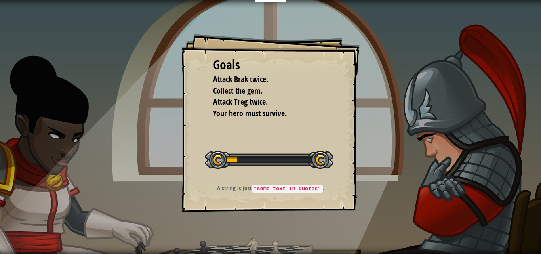
drag, startPoint x: 258, startPoint y: 230, endPoint x: 343, endPoint y: 197, distance: 92.0
click at [343, 197] on div "Goals Attack Brak twice. Collect the gem. Attack Treg twice. Your hero must sur…" at bounding box center [270, 127] width 541 height 254
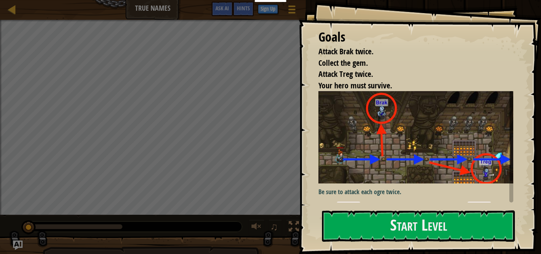
drag, startPoint x: 407, startPoint y: 189, endPoint x: 407, endPoint y: 177, distance: 11.5
click at [407, 177] on div "Be sure to attack each ogre twice. Use the attack method to attack an enemy by …" at bounding box center [419, 157] width 201 height 132
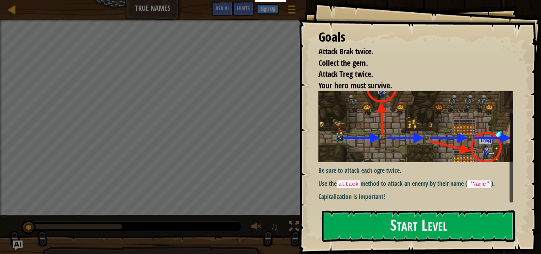
drag, startPoint x: 510, startPoint y: 189, endPoint x: 514, endPoint y: 207, distance: 18.3
click at [514, 207] on div "Goals Attack Brak twice. Collect the gem. Attack Treg twice. Your hero must sur…" at bounding box center [420, 127] width 242 height 254
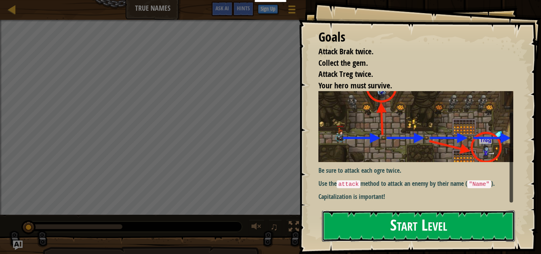
click at [449, 225] on button "Start Level" at bounding box center [418, 225] width 193 height 31
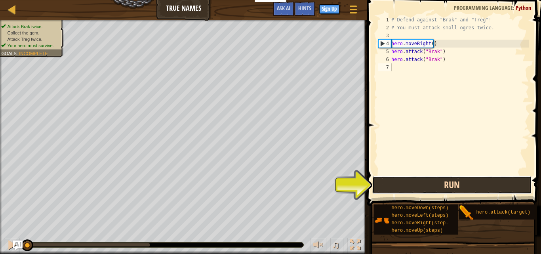
click at [420, 182] on button "Run" at bounding box center [451, 185] width 159 height 18
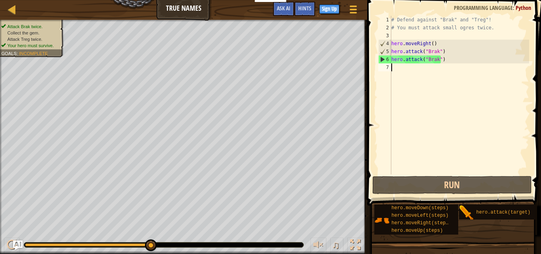
click at [435, 64] on div "# Defend against "Brak" and "Treg"! # You must attack small ogres twice. hero .…" at bounding box center [459, 103] width 139 height 174
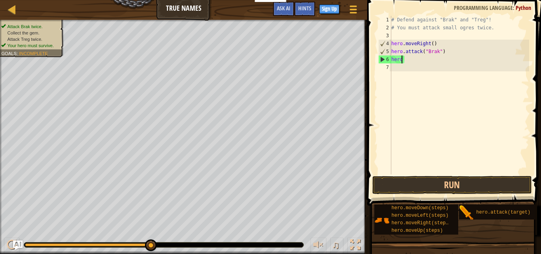
type textarea "h"
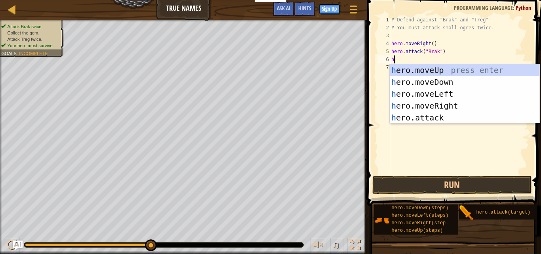
scroll to position [4, 0]
type textarea "he"
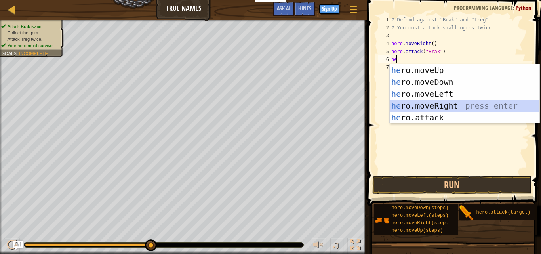
click at [431, 107] on div "he ro.moveUp press enter he ro.moveDown press enter he ro.moveLeft press enter …" at bounding box center [465, 105] width 150 height 83
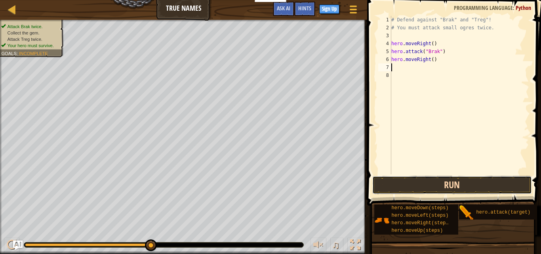
click at [422, 180] on button "Run" at bounding box center [451, 185] width 159 height 18
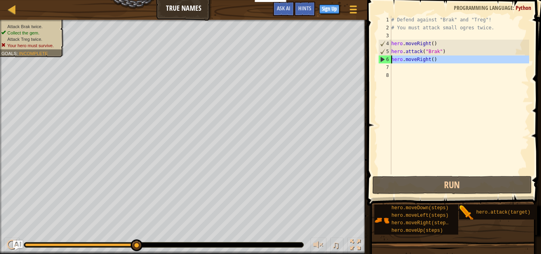
drag, startPoint x: 435, startPoint y: 65, endPoint x: 387, endPoint y: 59, distance: 48.4
click at [387, 59] on div "1 2 3 4 5 6 7 8 # Defend against "Brak" and "Treg"! # You must attack small ogr…" at bounding box center [453, 95] width 153 height 158
type textarea "hero.moveRight()"
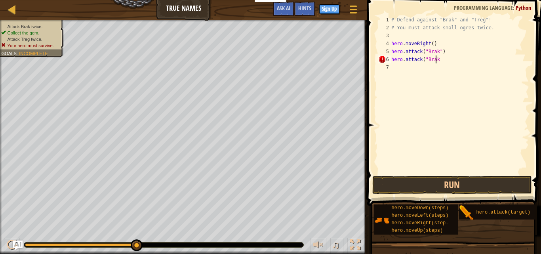
scroll to position [4, 4]
type textarea "hero.attack("Brak")"
click at [437, 183] on button "Run" at bounding box center [451, 185] width 159 height 18
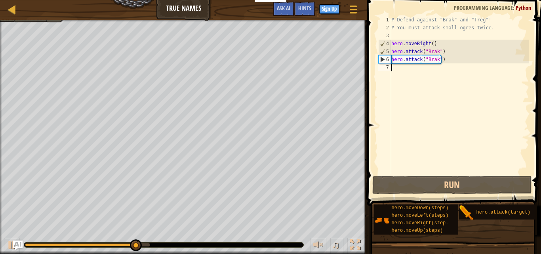
click at [397, 69] on div "# Defend against "Brak" and "Treg"! # You must attack small ogres twice. hero .…" at bounding box center [459, 103] width 139 height 174
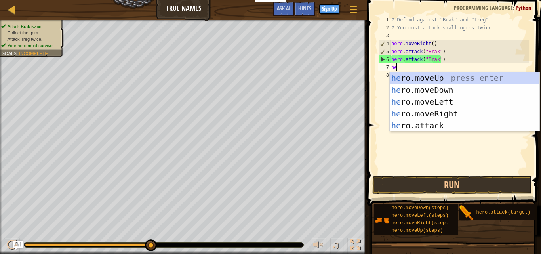
scroll to position [4, 0]
type textarea "hero"
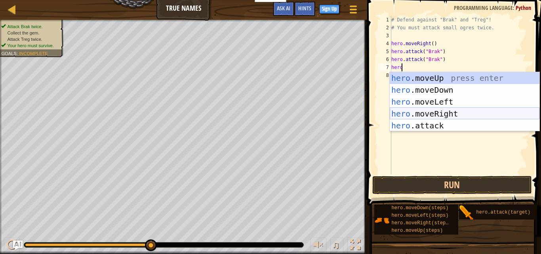
click at [443, 116] on div "hero .moveUp press enter hero .moveDown press enter hero .moveLeft press enter …" at bounding box center [465, 113] width 150 height 83
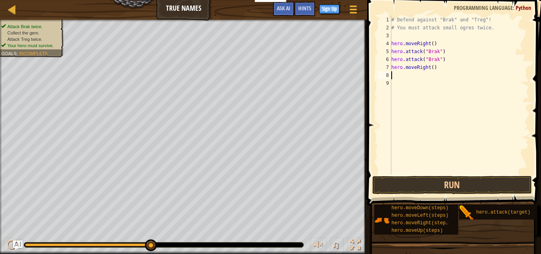
scroll to position [4, 0]
click at [444, 181] on button "Run" at bounding box center [451, 185] width 159 height 18
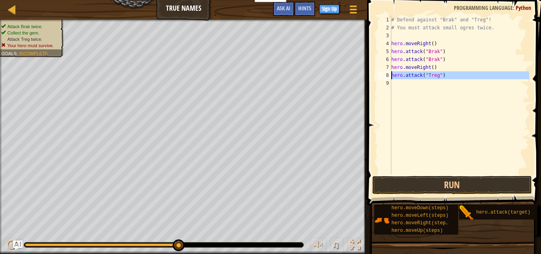
click at [392, 75] on div "hero.attack("Treg") 1 2 3 4 5 6 7 8 9 # Defend against "Brak" and "Treg"! # You…" at bounding box center [453, 95] width 153 height 158
click at [443, 73] on div "# Defend against "Brak" and "Treg"! # You must attack small ogres twice. hero .…" at bounding box center [459, 95] width 139 height 158
type textarea "hero.attack("Treg")"
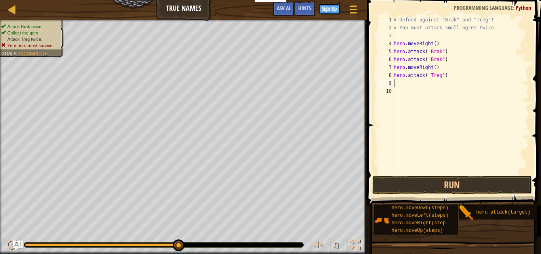
scroll to position [4, 0]
click at [433, 185] on button "Run" at bounding box center [451, 185] width 159 height 18
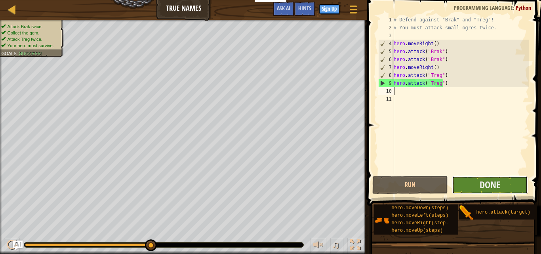
click at [475, 189] on button "Done" at bounding box center [490, 185] width 76 height 18
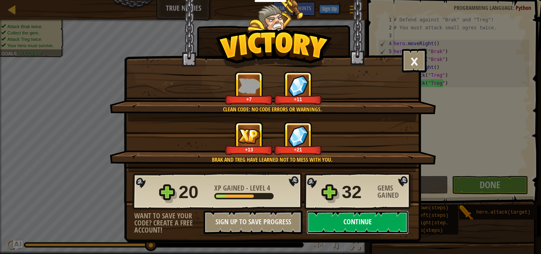
click at [363, 227] on button "Continue" at bounding box center [358, 222] width 102 height 24
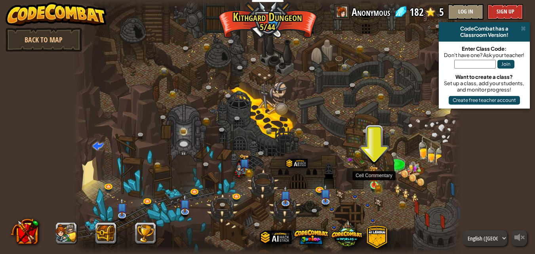
click at [374, 181] on img at bounding box center [374, 176] width 9 height 20
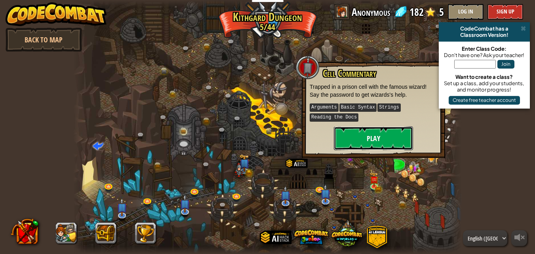
click at [368, 137] on button "Play" at bounding box center [373, 138] width 79 height 24
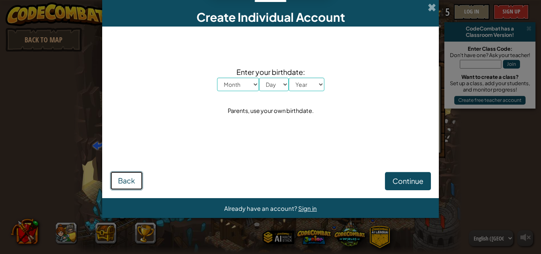
click at [118, 181] on button "Back" at bounding box center [126, 180] width 33 height 19
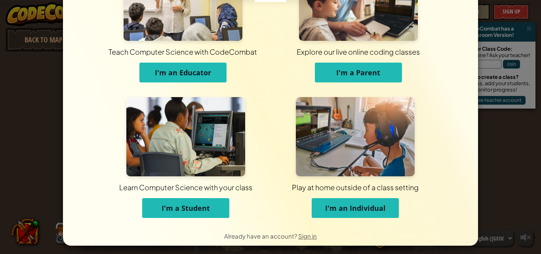
scroll to position [60, 0]
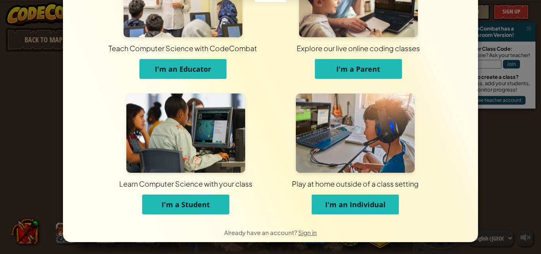
click at [212, 210] on button "I'm a Student" at bounding box center [185, 205] width 87 height 20
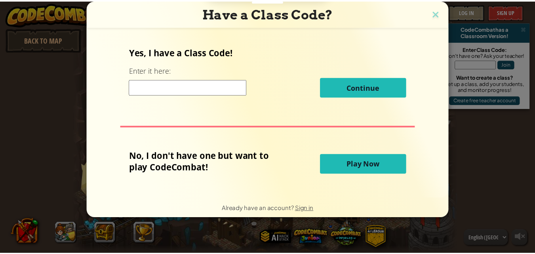
scroll to position [0, 0]
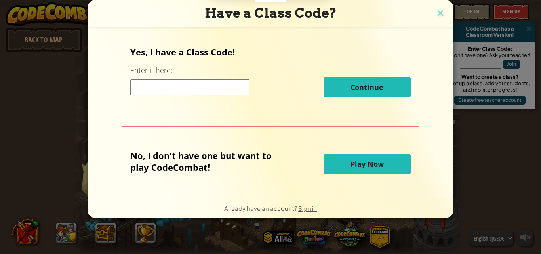
click at [375, 168] on span "Play Now" at bounding box center [367, 164] width 33 height 10
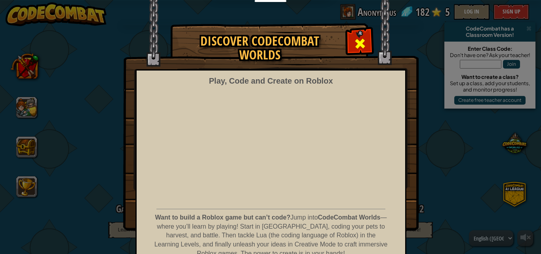
click at [357, 47] on span at bounding box center [360, 43] width 13 height 13
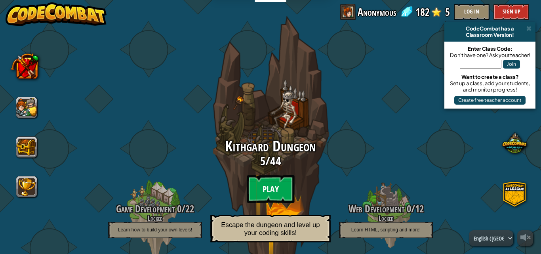
click at [274, 186] on btn "Play" at bounding box center [271, 189] width 48 height 29
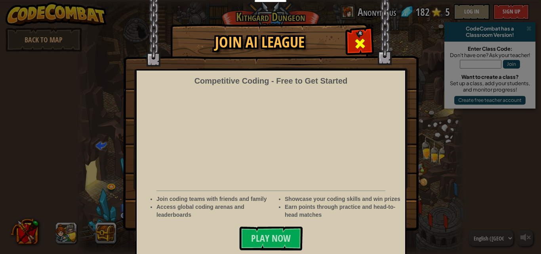
click at [362, 44] on span at bounding box center [360, 43] width 13 height 13
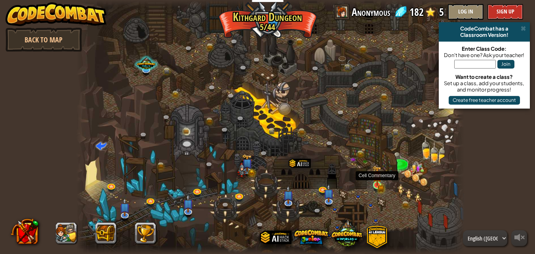
click at [378, 179] on img at bounding box center [377, 176] width 6 height 6
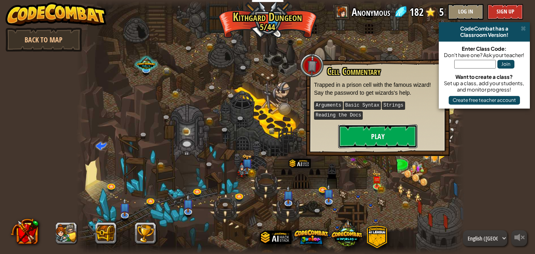
click at [381, 126] on button "Play" at bounding box center [377, 136] width 79 height 24
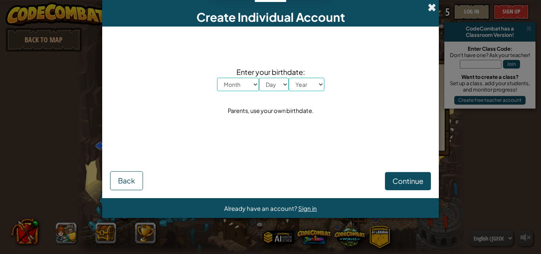
click at [434, 8] on span at bounding box center [432, 7] width 8 height 8
